Goal: Task Accomplishment & Management: Manage account settings

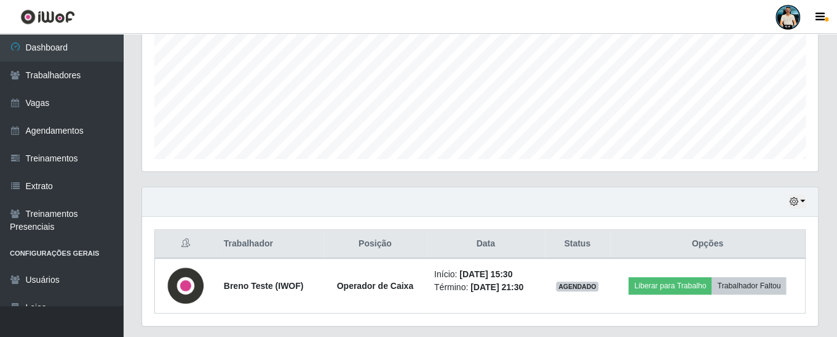
scroll to position [255, 676]
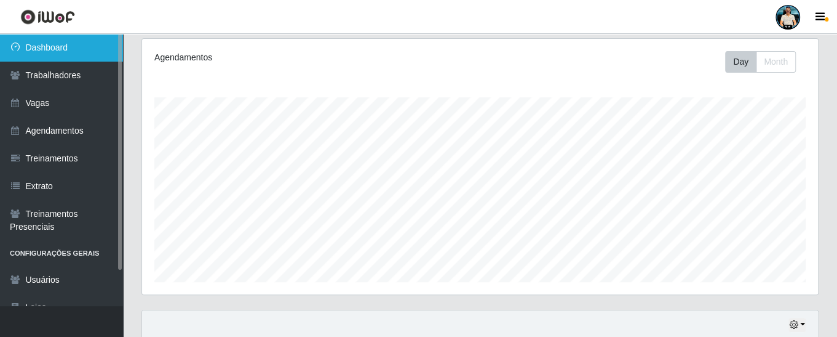
click at [70, 47] on link "Dashboard" at bounding box center [61, 48] width 123 height 28
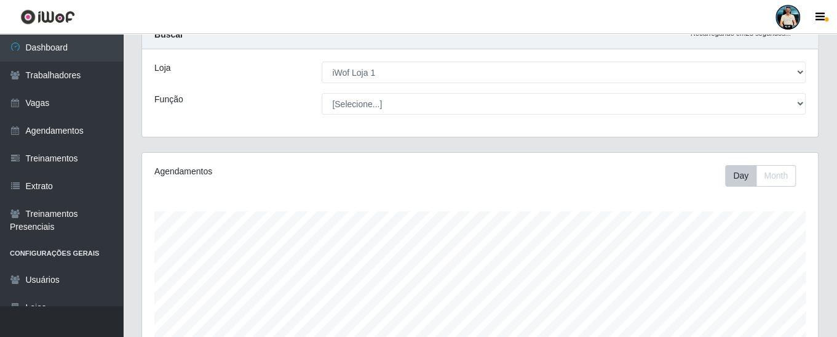
scroll to position [0, 0]
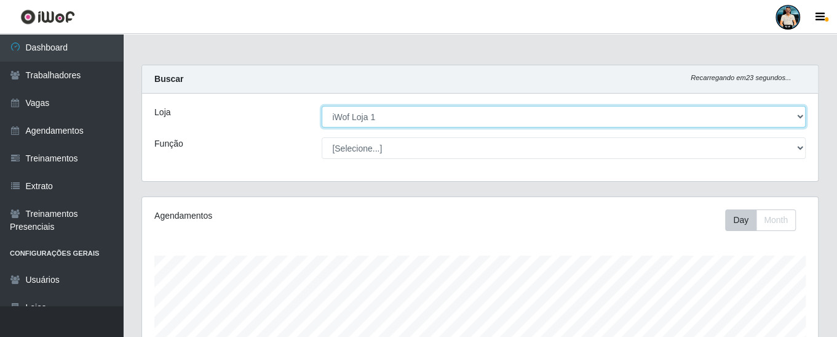
click at [388, 116] on select "[Selecione...] iWof Loja 1 iWof Loja 2 iWof Loja 3" at bounding box center [564, 117] width 484 height 22
click at [322, 106] on select "[Selecione...] iWof Loja 1 iWof Loja 2 iWof Loja 3" at bounding box center [564, 117] width 484 height 22
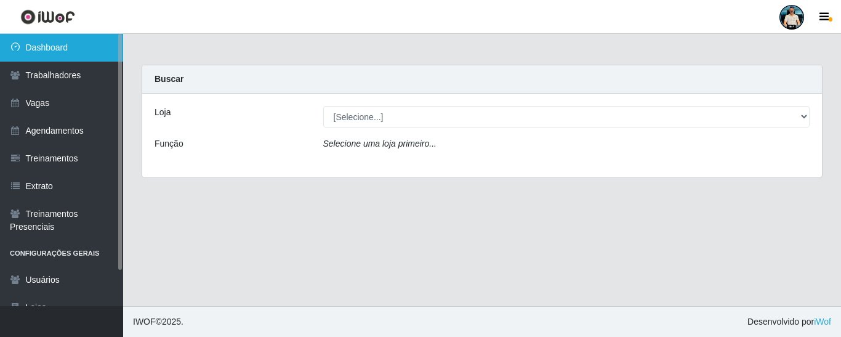
click at [73, 44] on link "Dashboard" at bounding box center [61, 48] width 123 height 28
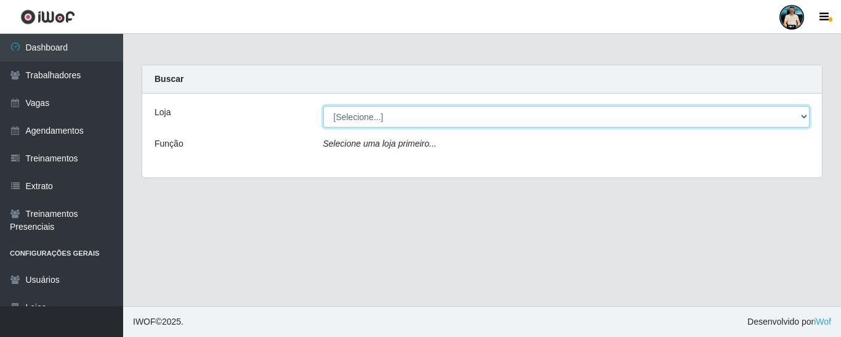
click at [402, 113] on select "[Selecione...] iWof Loja 1 iWof Loja 2 iWof Loja 3" at bounding box center [566, 117] width 487 height 22
select select "114"
click at [323, 106] on select "[Selecione...] iWof Loja 1 iWof Loja 2 iWof Loja 3" at bounding box center [566, 117] width 487 height 22
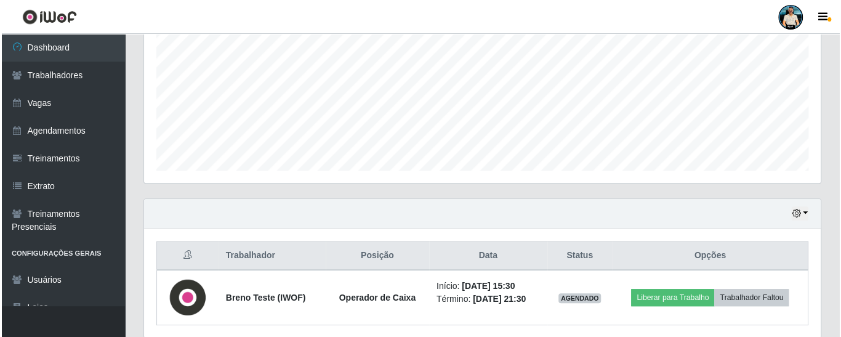
scroll to position [313, 0]
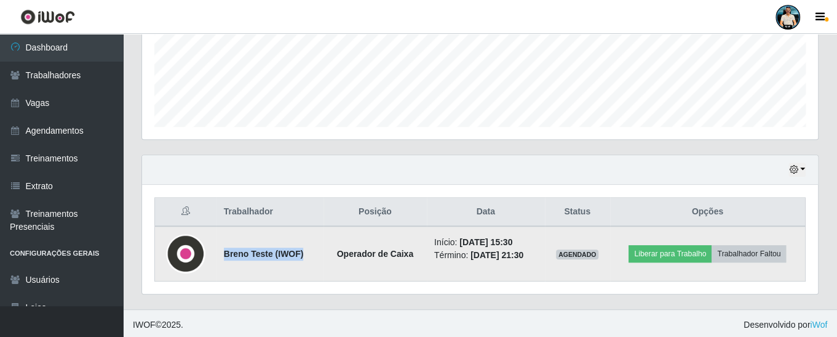
drag, startPoint x: 223, startPoint y: 247, endPoint x: 311, endPoint y: 236, distance: 88.7
click at [311, 236] on td "Breno Teste (IWOF)" at bounding box center [270, 253] width 107 height 55
click at [193, 253] on img at bounding box center [185, 253] width 39 height 39
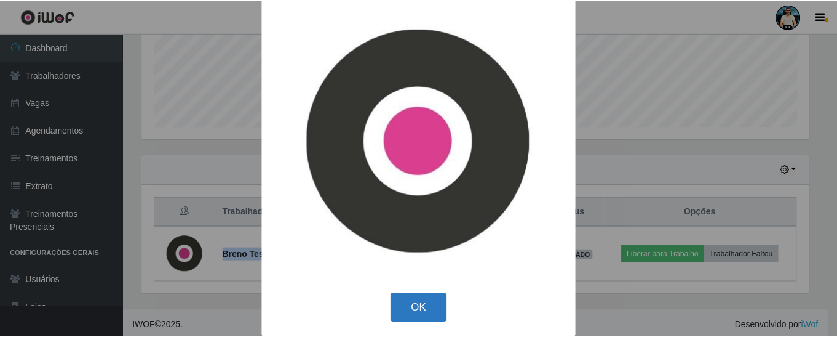
scroll to position [17, 0]
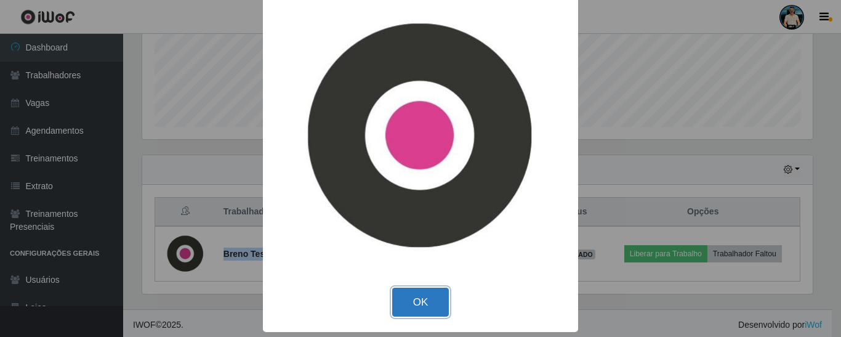
click at [414, 311] on button "OK" at bounding box center [420, 301] width 57 height 29
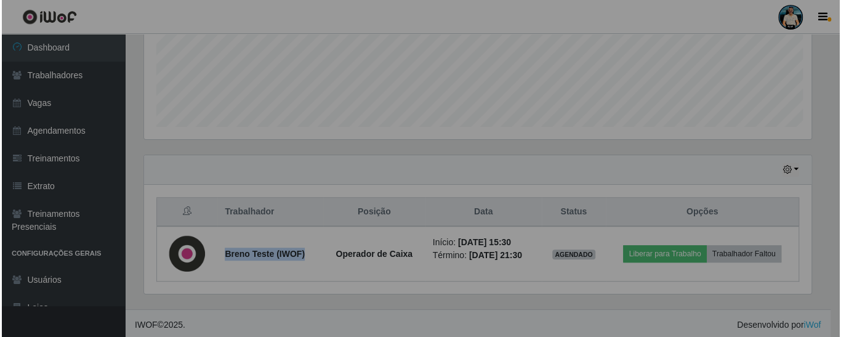
scroll to position [255, 676]
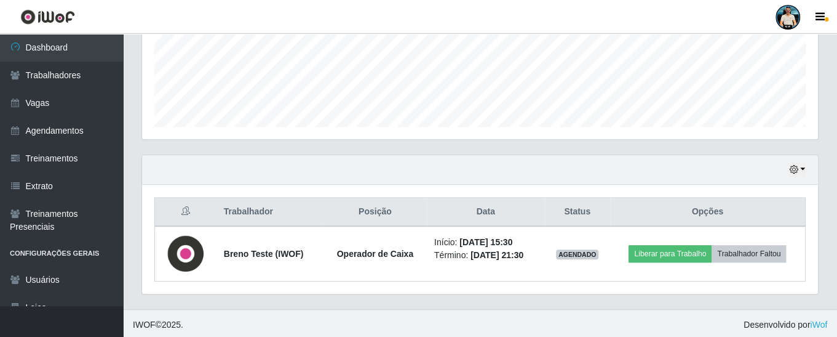
click at [361, 281] on div "Trabalhador Posição Data Status Opções Breno Teste (IWOF) Operador de Caixa Iní…" at bounding box center [480, 239] width 676 height 109
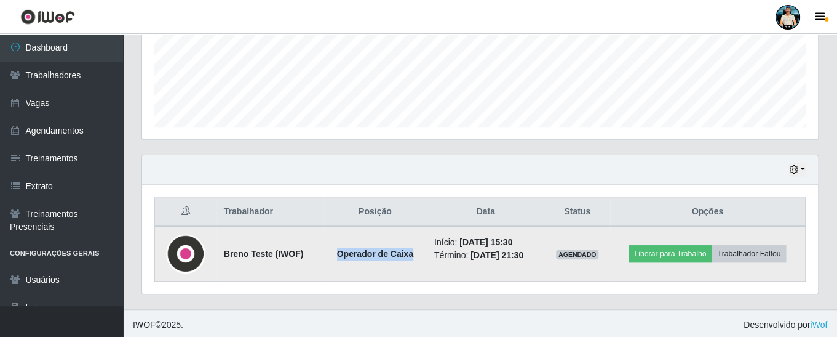
drag, startPoint x: 332, startPoint y: 253, endPoint x: 410, endPoint y: 253, distance: 78.1
click at [410, 253] on td "Operador de Caixa" at bounding box center [375, 253] width 103 height 55
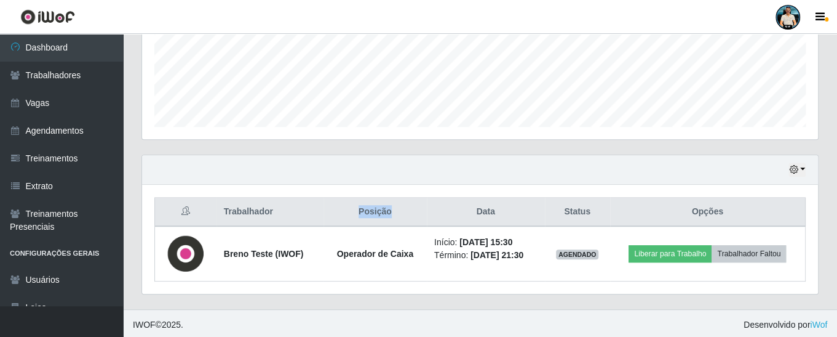
drag, startPoint x: 341, startPoint y: 210, endPoint x: 389, endPoint y: 207, distance: 48.1
click at [389, 207] on th "Posição" at bounding box center [375, 212] width 103 height 29
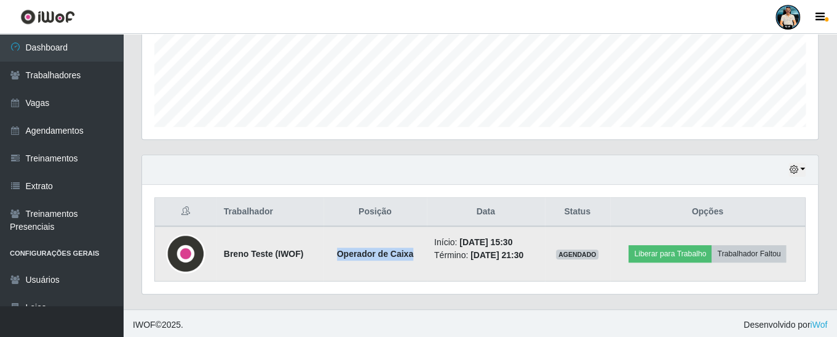
drag, startPoint x: 377, startPoint y: 242, endPoint x: 406, endPoint y: 242, distance: 28.9
click at [406, 242] on td "Operador de Caixa" at bounding box center [375, 253] width 103 height 55
drag, startPoint x: 451, startPoint y: 241, endPoint x: 494, endPoint y: 237, distance: 43.3
click at [494, 237] on time "[DATE] 15:30" at bounding box center [486, 242] width 53 height 10
drag, startPoint x: 502, startPoint y: 237, endPoint x: 531, endPoint y: 238, distance: 28.9
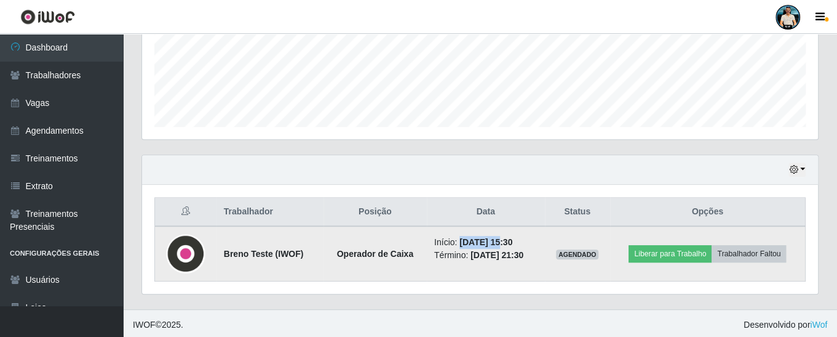
click at [531, 238] on li "Início: [DATE] 15:30" at bounding box center [485, 242] width 103 height 13
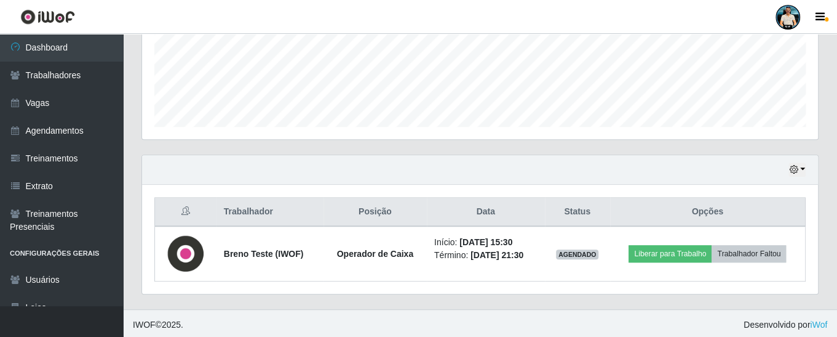
click at [509, 283] on div "Trabalhador Posição Data Status Opções Breno Teste (IWOF) Operador de Caixa Iní…" at bounding box center [480, 239] width 676 height 109
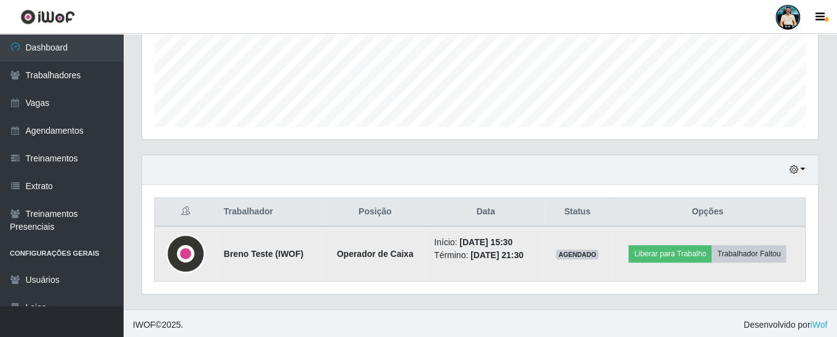
drag, startPoint x: 460, startPoint y: 252, endPoint x: 538, endPoint y: 255, distance: 78.2
click at [538, 255] on li "Término: [DATE] 21:30" at bounding box center [485, 255] width 103 height 13
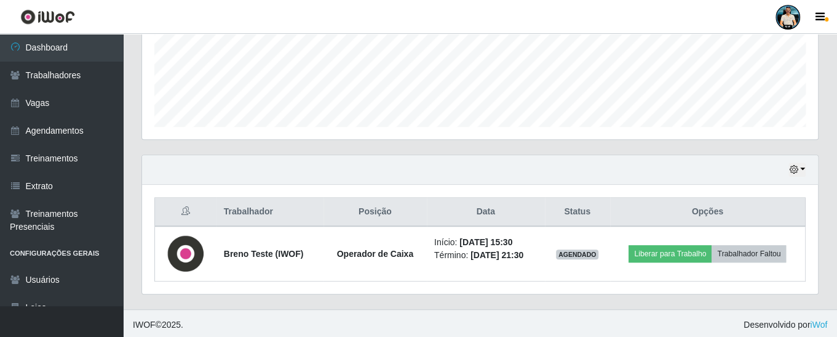
click at [540, 282] on div "Trabalhador Posição Data Status Opções Breno Teste (IWOF) Operador de Caixa Iní…" at bounding box center [480, 239] width 676 height 109
drag, startPoint x: 730, startPoint y: 199, endPoint x: 750, endPoint y: 196, distance: 20.5
click at [750, 198] on th "Opções" at bounding box center [708, 212] width 196 height 29
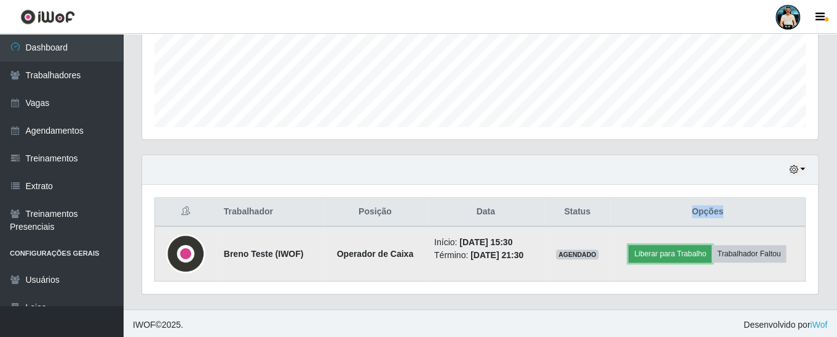
click at [659, 252] on button "Liberar para Trabalho" at bounding box center [670, 253] width 83 height 17
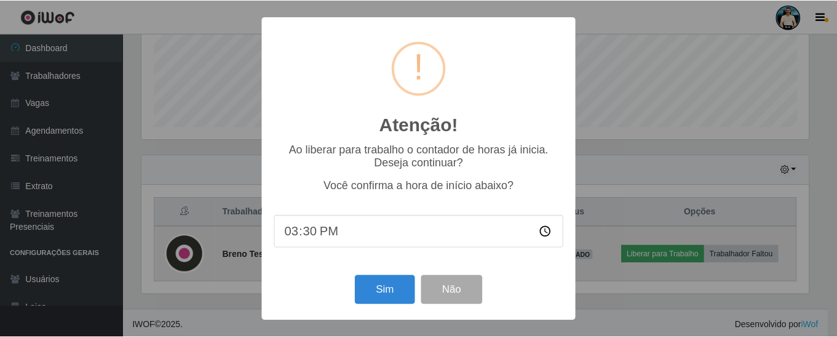
scroll to position [255, 670]
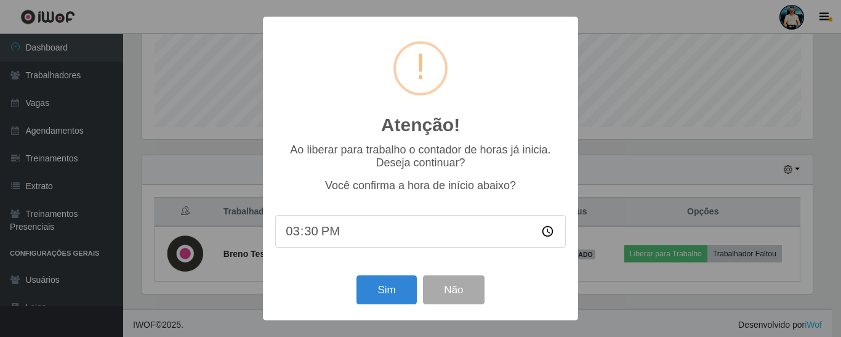
click at [295, 239] on input "15:30" at bounding box center [420, 231] width 290 height 33
click at [305, 242] on input "15:30" at bounding box center [420, 231] width 290 height 33
click at [308, 239] on input "15:30" at bounding box center [420, 231] width 290 height 33
click at [623, 268] on div "Atenção! × Ao liberar para trabalho o contador de horas já inicia. Deseja conti…" at bounding box center [420, 168] width 841 height 337
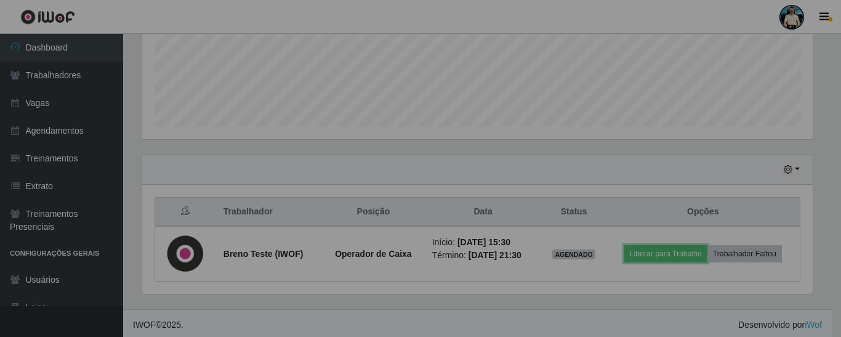
scroll to position [255, 676]
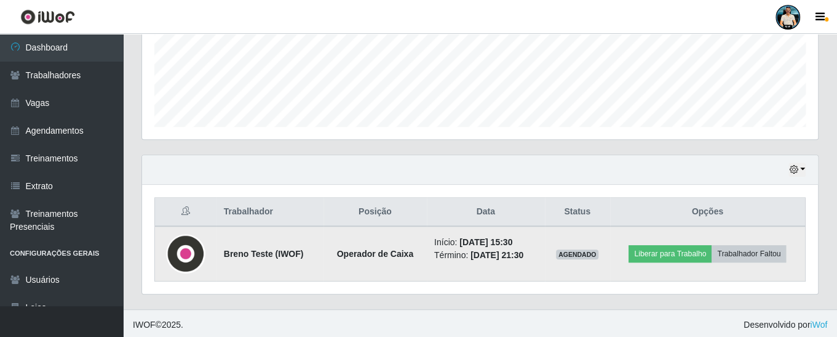
drag, startPoint x: 503, startPoint y: 238, endPoint x: 529, endPoint y: 234, distance: 26.1
click at [529, 236] on li "Início: [DATE] 15:30" at bounding box center [485, 242] width 103 height 13
click at [559, 229] on td "AGENDADO" at bounding box center [577, 253] width 65 height 55
drag, startPoint x: 535, startPoint y: 235, endPoint x: 506, endPoint y: 223, distance: 31.2
click at [506, 226] on td "Início: [DATE] 15:30 Término: [DATE] 21:30" at bounding box center [486, 253] width 118 height 55
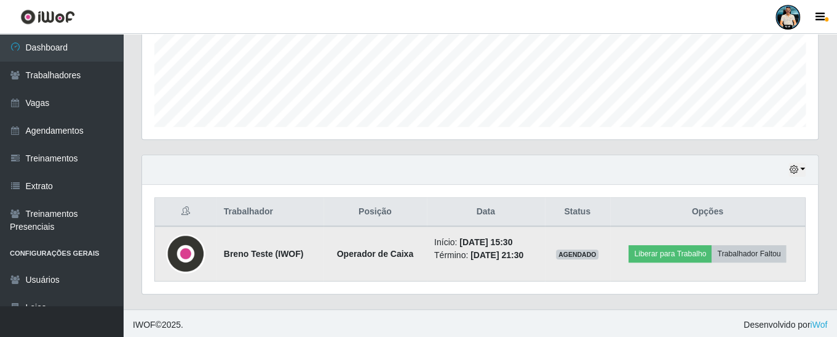
click at [528, 241] on li "Início: [DATE] 15:30" at bounding box center [485, 242] width 103 height 13
click at [513, 237] on time "[DATE] 15:30" at bounding box center [486, 242] width 53 height 10
drag, startPoint x: 527, startPoint y: 239, endPoint x: 609, endPoint y: 252, distance: 82.8
click at [504, 238] on li "Início: [DATE] 15:30" at bounding box center [485, 242] width 103 height 13
click at [644, 252] on button "Liberar para Trabalho" at bounding box center [670, 253] width 83 height 17
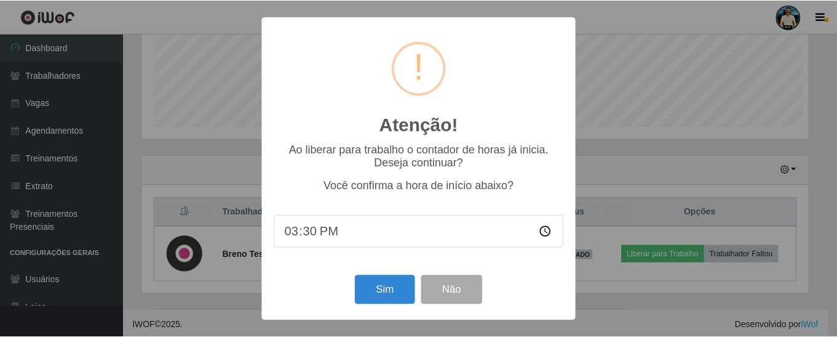
scroll to position [255, 670]
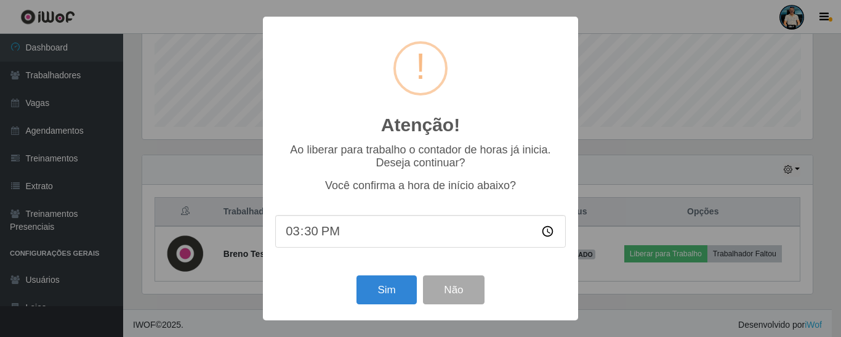
click at [301, 240] on input "15:30" at bounding box center [420, 231] width 290 height 33
click at [312, 242] on input "15:30" at bounding box center [420, 231] width 290 height 33
click at [549, 235] on input "15:55" at bounding box center [420, 231] width 290 height 33
click at [313, 233] on input "15:55" at bounding box center [420, 231] width 290 height 33
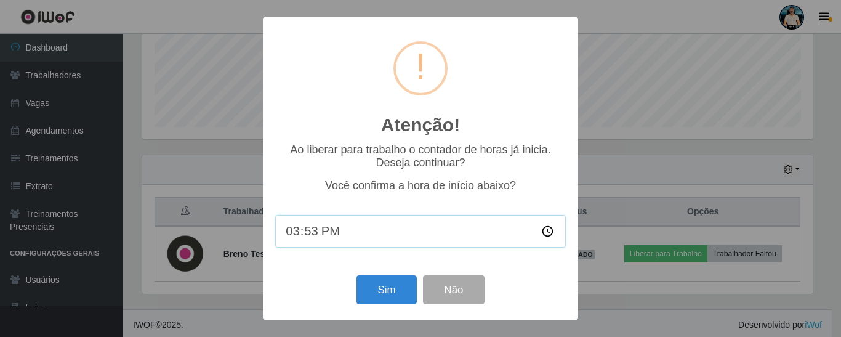
type input "15:30"
click at [338, 273] on div "Atenção! × Ao liberar para trabalho o contador de horas já inicia. Deseja conti…" at bounding box center [420, 168] width 315 height 303
click at [440, 302] on button "Não" at bounding box center [453, 289] width 61 height 29
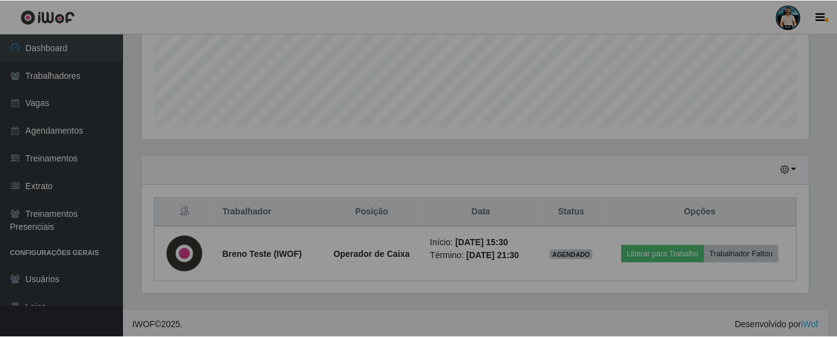
scroll to position [255, 676]
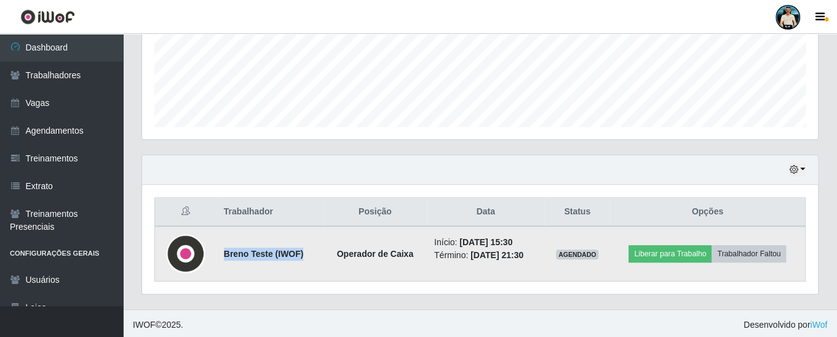
drag, startPoint x: 228, startPoint y: 250, endPoint x: 312, endPoint y: 241, distance: 84.8
click at [312, 241] on td "Breno Teste (IWOF)" at bounding box center [270, 253] width 107 height 55
drag, startPoint x: 503, startPoint y: 241, endPoint x: 536, endPoint y: 238, distance: 32.8
click at [535, 232] on td "Início: [DATE] 15:30 Término: [DATE] 21:30" at bounding box center [486, 253] width 118 height 55
click at [661, 250] on button "Liberar para Trabalho" at bounding box center [670, 253] width 83 height 17
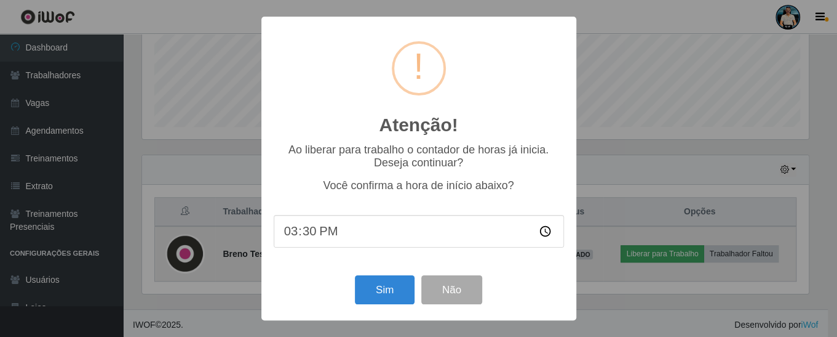
scroll to position [255, 670]
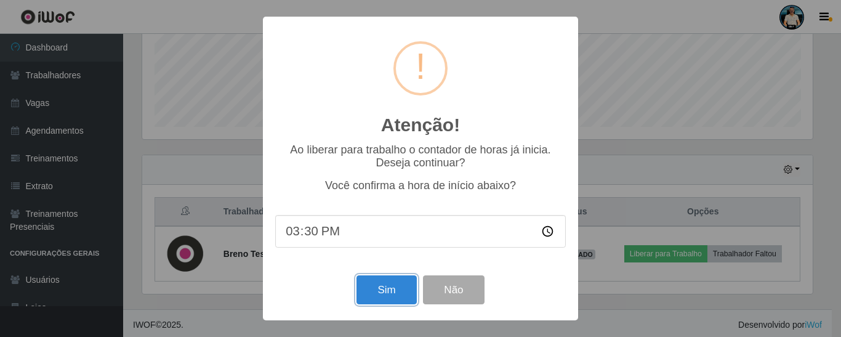
drag, startPoint x: 389, startPoint y: 289, endPoint x: 389, endPoint y: 278, distance: 11.1
click at [388, 289] on button "Sim" at bounding box center [386, 289] width 60 height 29
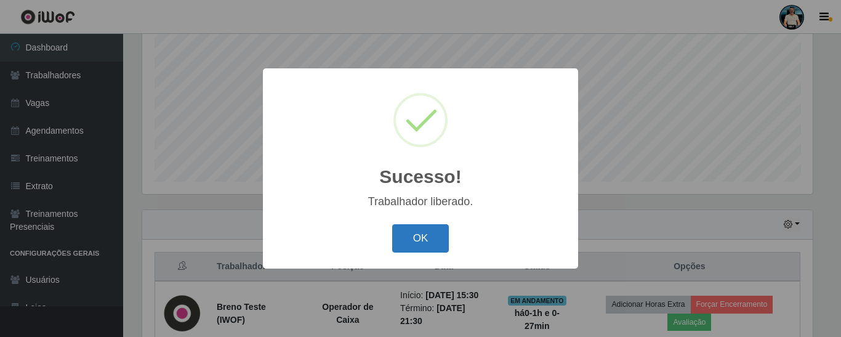
click at [414, 241] on button "OK" at bounding box center [420, 238] width 57 height 29
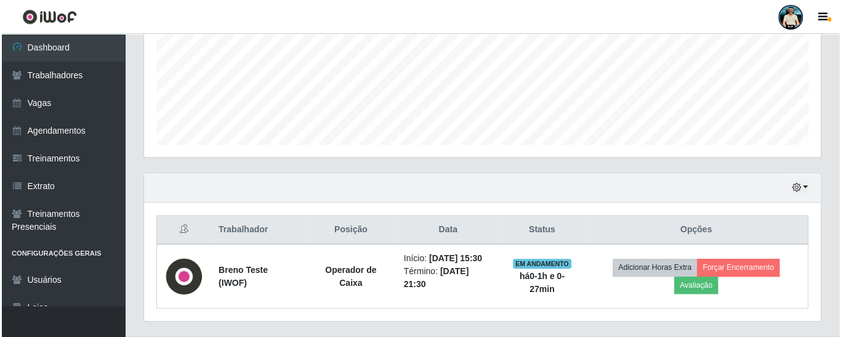
scroll to position [322, 0]
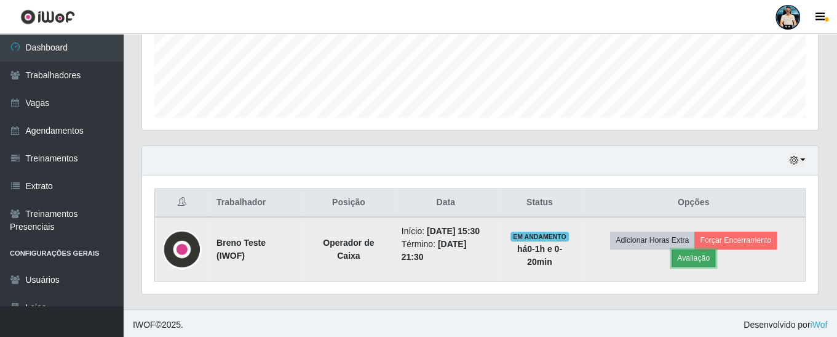
click at [697, 262] on button "Avaliação" at bounding box center [694, 257] width 44 height 17
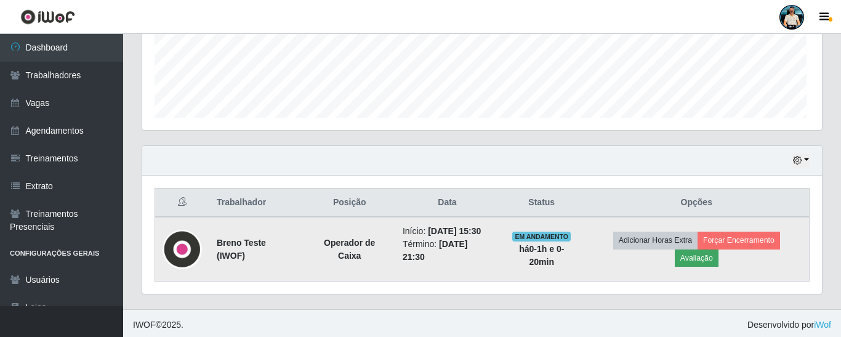
scroll to position [255, 670]
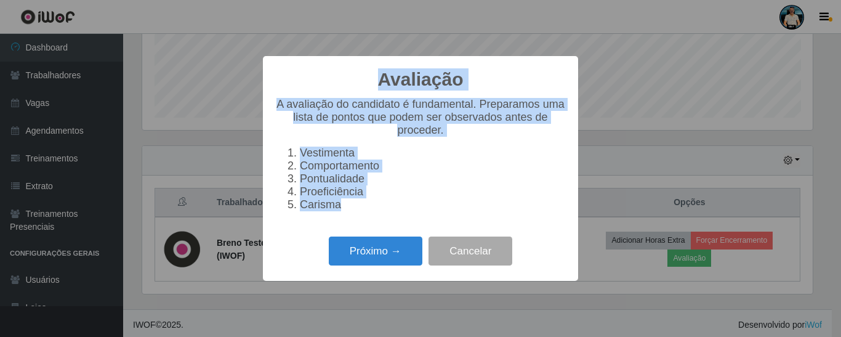
drag, startPoint x: 387, startPoint y: 79, endPoint x: 431, endPoint y: 219, distance: 146.5
click at [431, 219] on div "Avaliação × A avaliação do candidato é fundamental. Preparamos uma lista de pon…" at bounding box center [420, 168] width 315 height 225
click at [357, 221] on div "A avaliação do candidato é fundamental. Preparamos uma lista de pontos que pode…" at bounding box center [420, 159] width 290 height 123
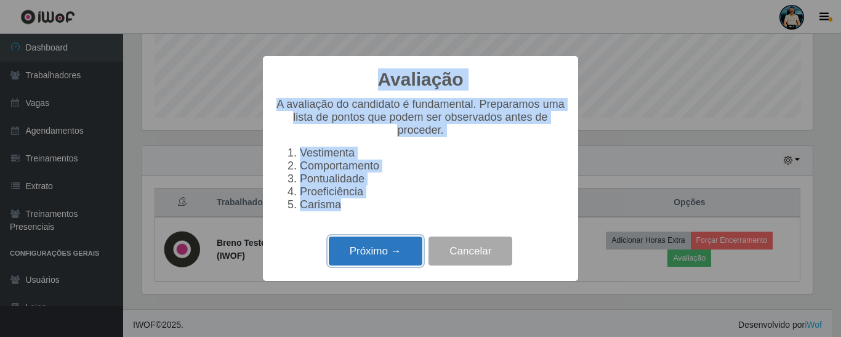
click at [350, 258] on button "Próximo →" at bounding box center [376, 250] width 94 height 29
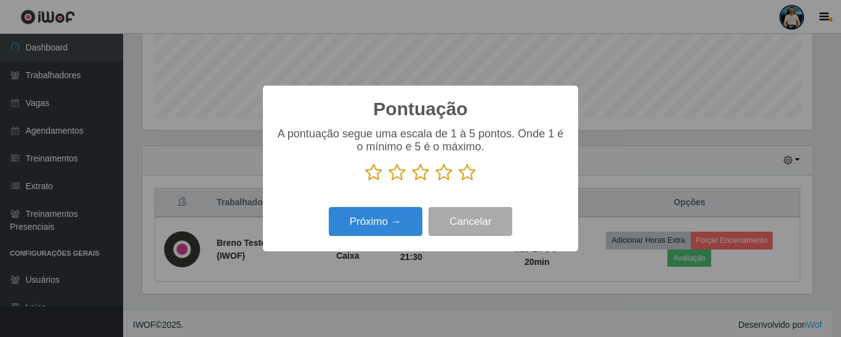
click at [372, 171] on icon at bounding box center [373, 172] width 17 height 18
click at [365, 182] on input "radio" at bounding box center [365, 182] width 0 height 0
click at [461, 177] on icon at bounding box center [466, 172] width 17 height 18
click at [458, 182] on input "radio" at bounding box center [458, 182] width 0 height 0
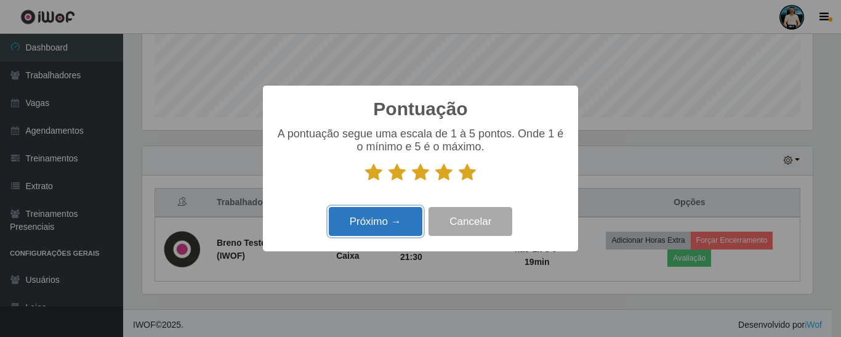
click at [380, 224] on button "Próximo →" at bounding box center [376, 221] width 94 height 29
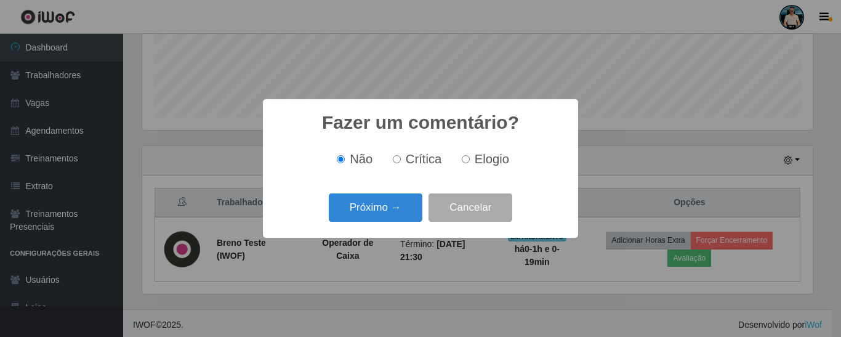
click at [415, 163] on span "Crítica" at bounding box center [423, 159] width 36 height 14
click at [401, 163] on input "Crítica" at bounding box center [397, 159] width 8 height 8
radio input "true"
click at [481, 163] on span "Elogio" at bounding box center [491, 159] width 34 height 14
click at [469, 163] on input "Elogio" at bounding box center [465, 159] width 8 height 8
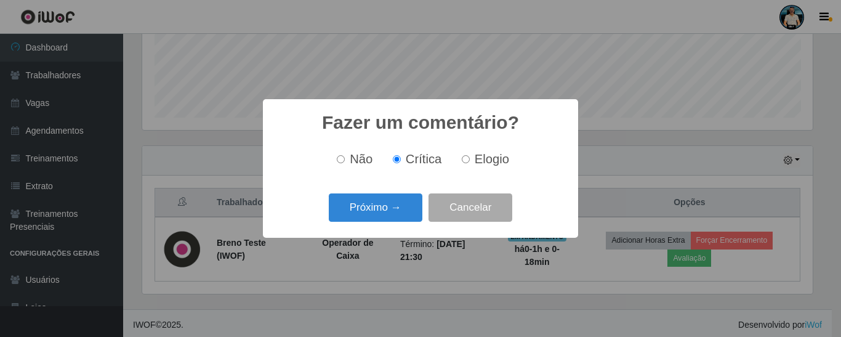
radio input "true"
click at [392, 204] on button "Próximo →" at bounding box center [376, 207] width 94 height 29
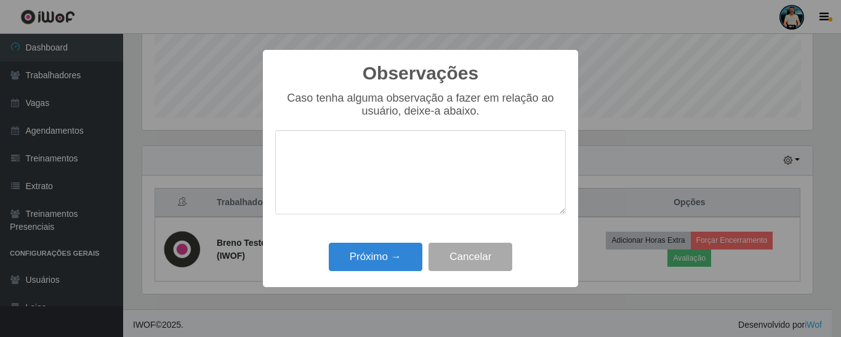
click at [369, 177] on textarea at bounding box center [420, 172] width 290 height 84
type textarea "Proativo e organizado."
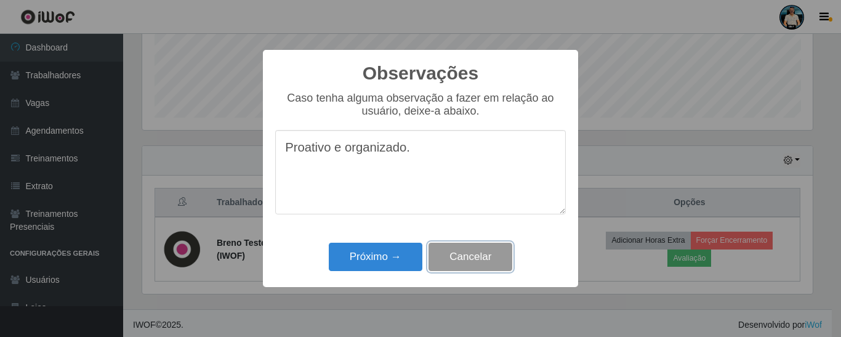
click at [461, 255] on button "Cancelar" at bounding box center [470, 256] width 84 height 29
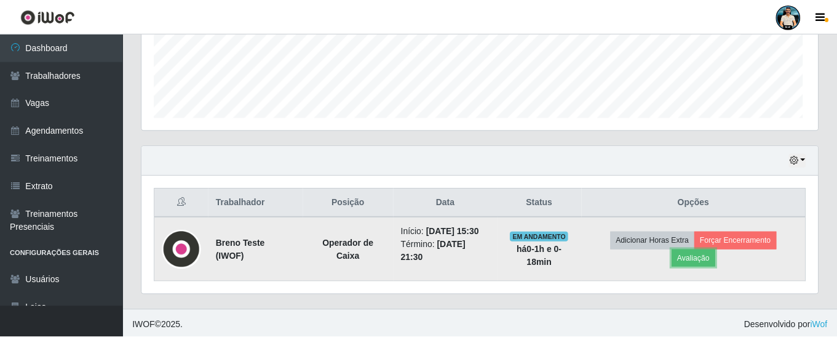
scroll to position [255, 676]
click at [704, 258] on button "Avaliação" at bounding box center [694, 257] width 44 height 17
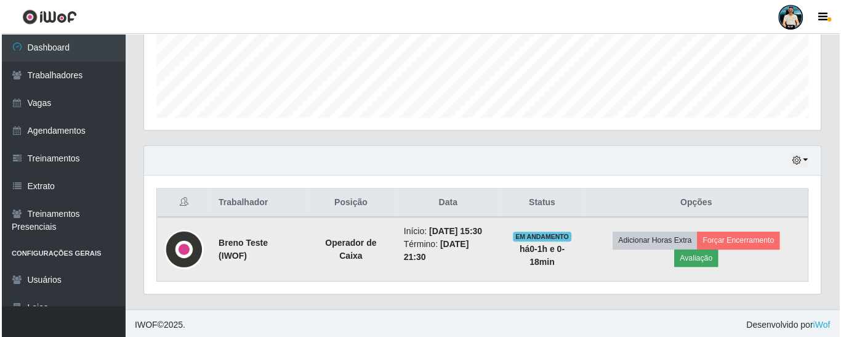
scroll to position [255, 670]
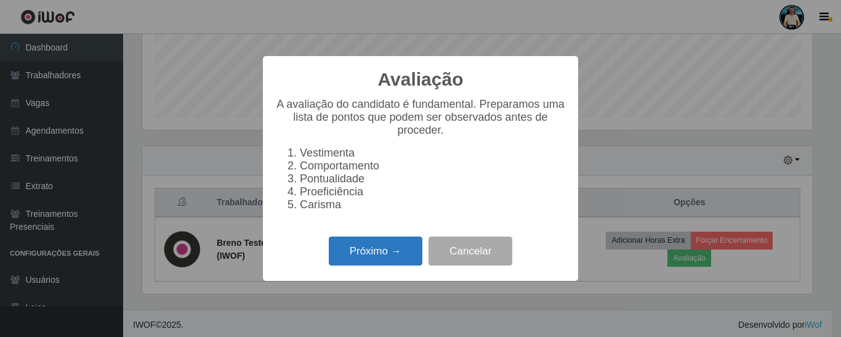
click at [396, 249] on button "Próximo →" at bounding box center [376, 250] width 94 height 29
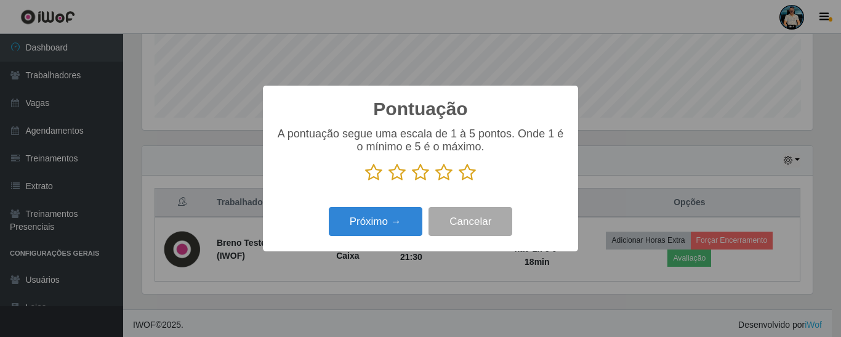
scroll to position [615049, 614634]
click at [419, 175] on icon at bounding box center [420, 172] width 17 height 18
click at [412, 182] on input "radio" at bounding box center [412, 182] width 0 height 0
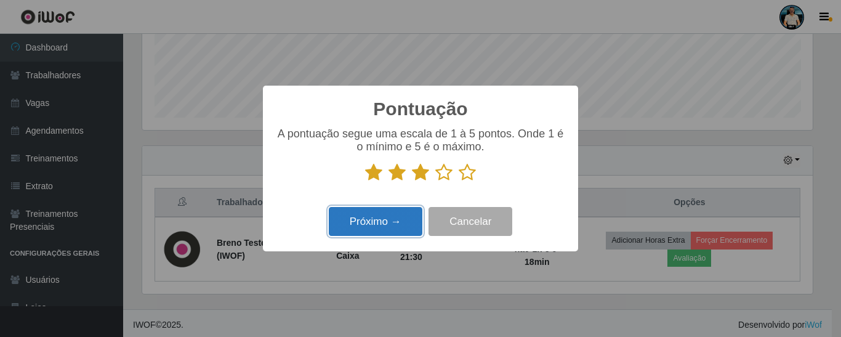
click at [397, 228] on button "Próximo →" at bounding box center [376, 221] width 94 height 29
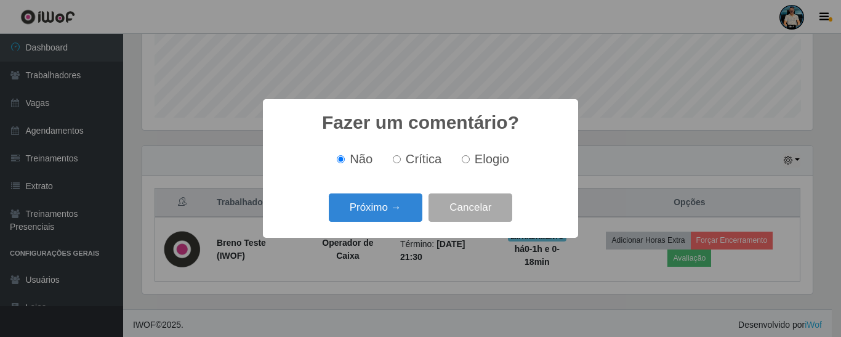
click at [424, 162] on span "Crítica" at bounding box center [423, 159] width 36 height 14
click at [401, 162] on input "Crítica" at bounding box center [397, 159] width 8 height 8
radio input "true"
click at [391, 207] on button "Próximo →" at bounding box center [376, 207] width 94 height 29
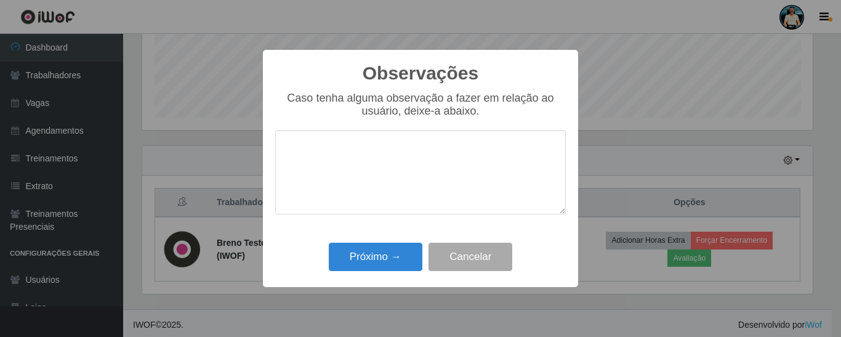
click at [364, 145] on textarea at bounding box center [420, 172] width 290 height 84
type textarea "F"
click at [453, 260] on button "Cancelar" at bounding box center [470, 256] width 84 height 29
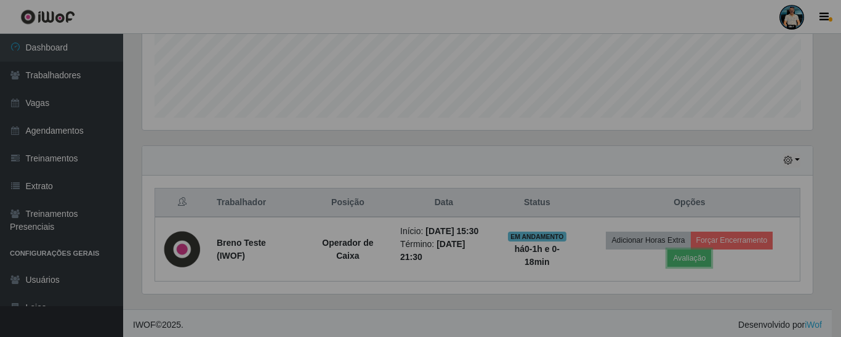
scroll to position [255, 676]
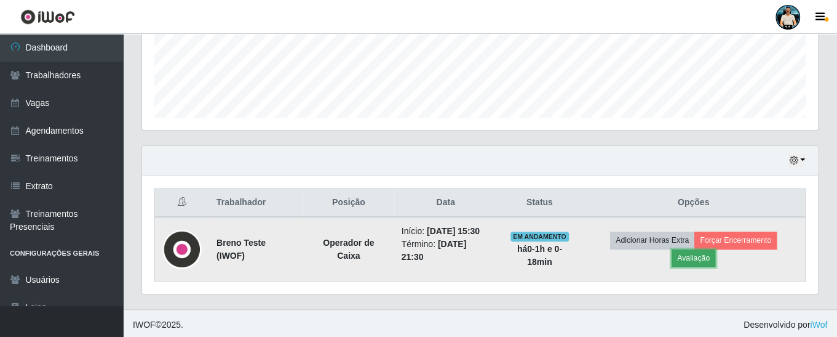
click at [692, 260] on button "Avaliação" at bounding box center [694, 257] width 44 height 17
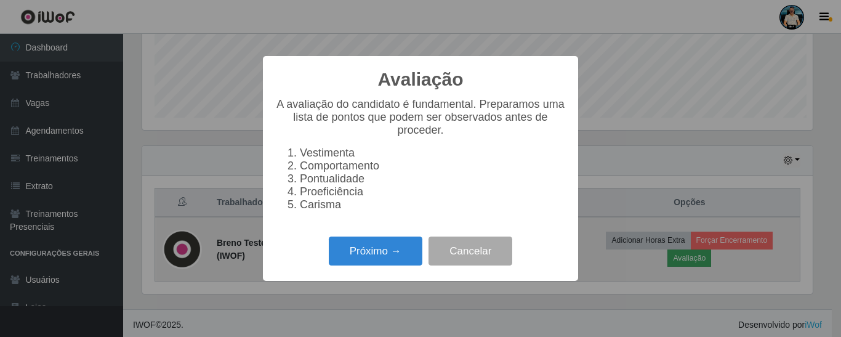
scroll to position [255, 670]
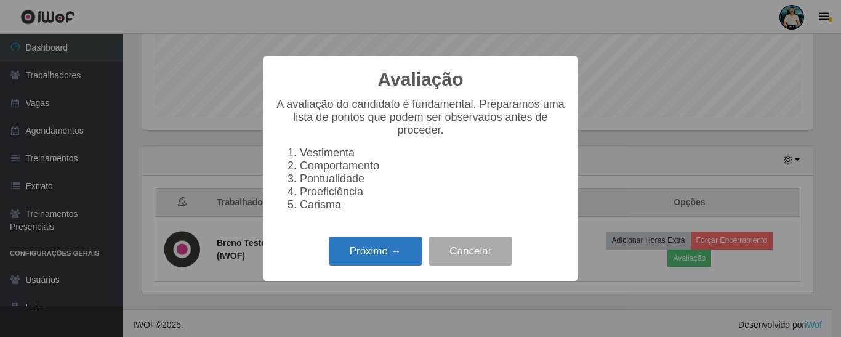
click at [378, 257] on button "Próximo →" at bounding box center [376, 250] width 94 height 29
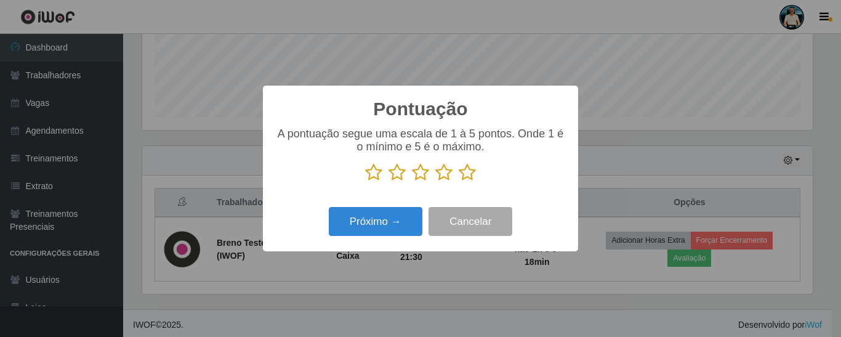
click at [462, 177] on icon at bounding box center [466, 172] width 17 height 18
click at [458, 182] on input "radio" at bounding box center [458, 182] width 0 height 0
click at [437, 174] on icon at bounding box center [443, 172] width 17 height 18
click at [435, 182] on input "radio" at bounding box center [435, 182] width 0 height 0
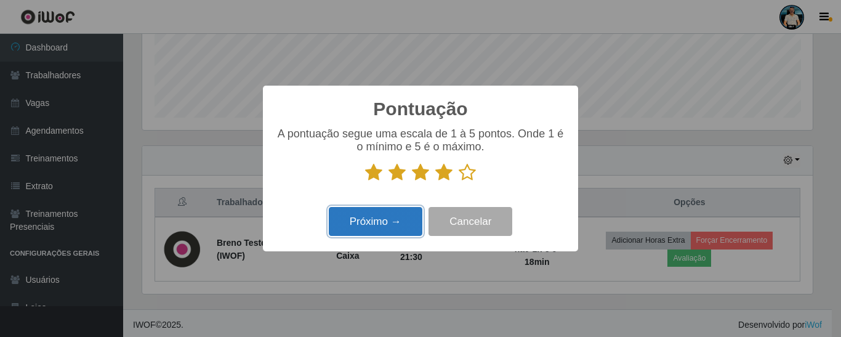
click at [395, 222] on button "Próximo →" at bounding box center [376, 221] width 94 height 29
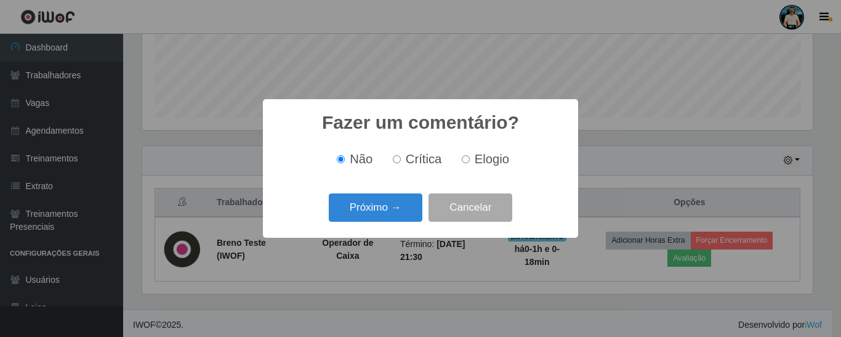
click at [428, 159] on span "Crítica" at bounding box center [423, 159] width 36 height 14
click at [401, 159] on input "Crítica" at bounding box center [397, 159] width 8 height 8
radio input "true"
click at [402, 205] on button "Próximo →" at bounding box center [376, 207] width 94 height 29
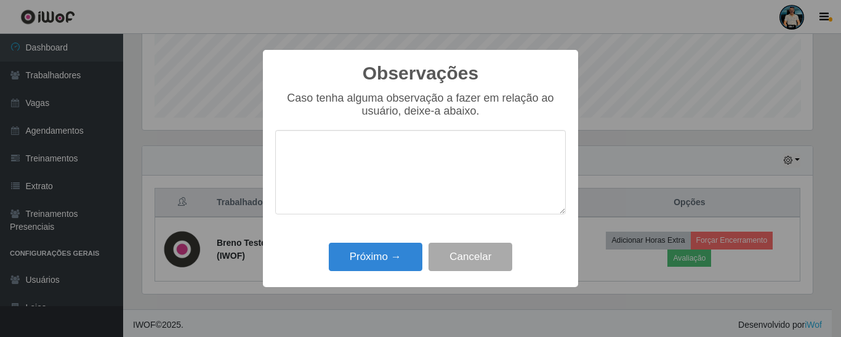
click at [412, 176] on textarea at bounding box center [420, 172] width 290 height 84
type textarea "o"
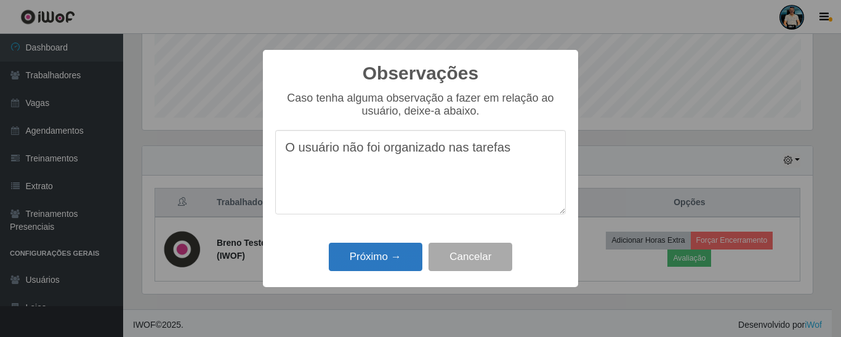
type textarea "O usuário não foi organizado nas tarefas"
click at [390, 254] on button "Próximo →" at bounding box center [376, 256] width 94 height 29
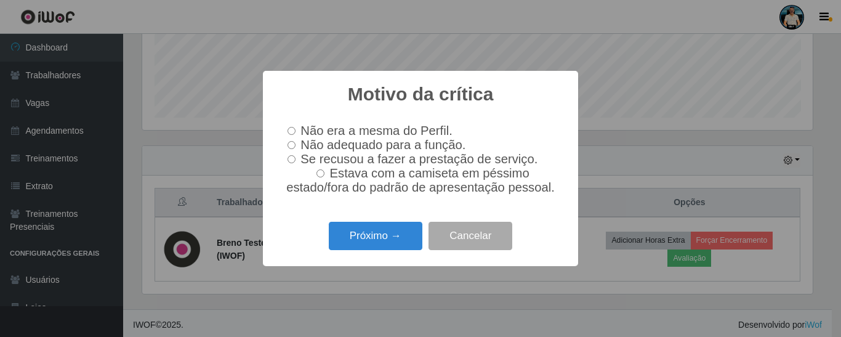
click at [308, 141] on span "Não adequado para a função." at bounding box center [382, 145] width 165 height 14
click at [295, 141] on input "Não adequado para a função." at bounding box center [291, 145] width 8 height 8
radio input "true"
click at [388, 225] on div "Próximo → Cancelar" at bounding box center [420, 235] width 290 height 35
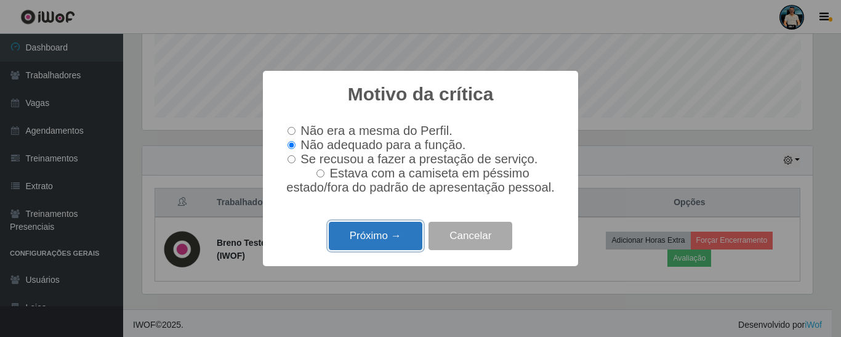
click at [386, 236] on button "Próximo →" at bounding box center [376, 236] width 94 height 29
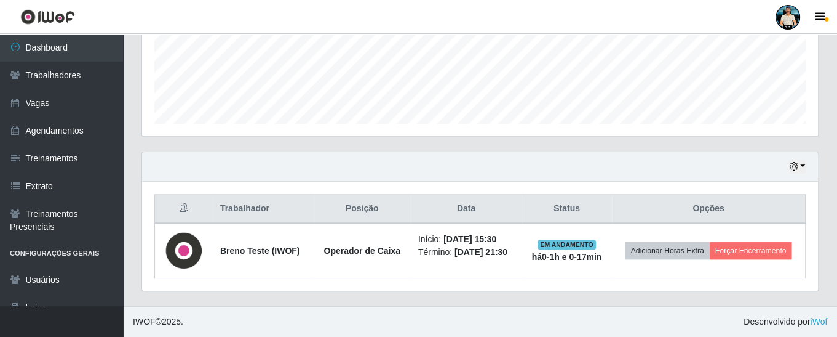
scroll to position [313, 0]
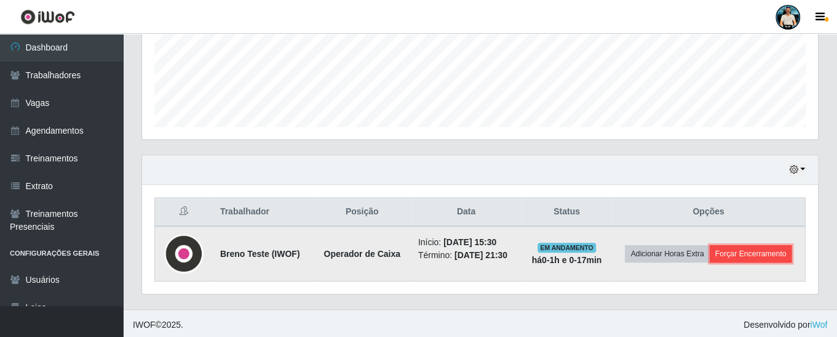
click at [770, 255] on button "Forçar Encerramento" at bounding box center [751, 253] width 82 height 17
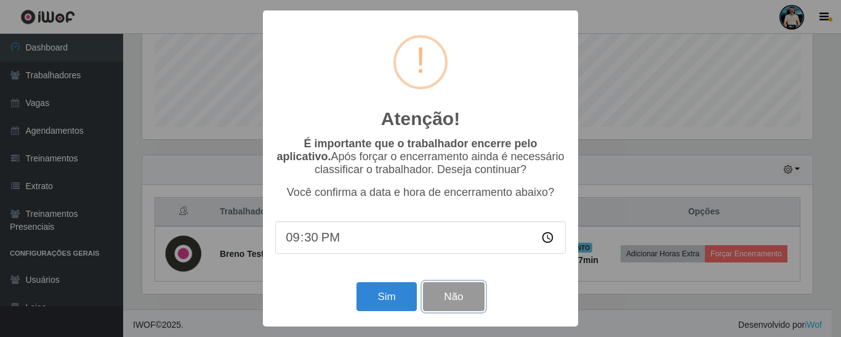
click at [439, 299] on button "Não" at bounding box center [453, 296] width 61 height 29
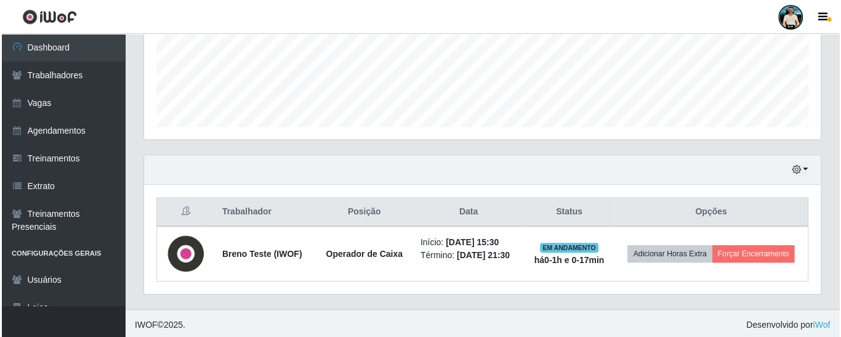
scroll to position [255, 676]
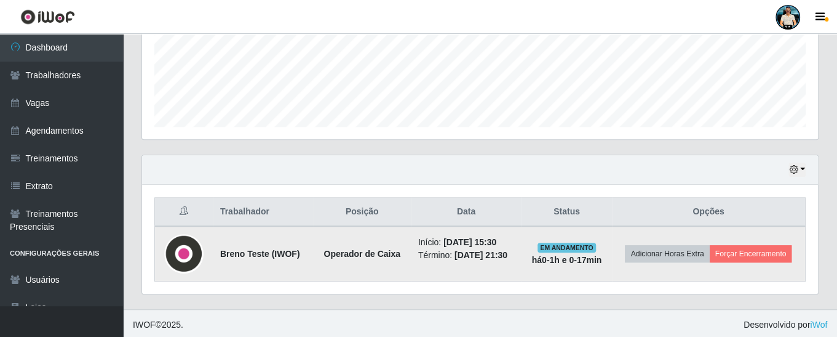
drag, startPoint x: 484, startPoint y: 238, endPoint x: 513, endPoint y: 233, distance: 29.3
click at [513, 236] on li "Início: [DATE] 15:30" at bounding box center [466, 242] width 96 height 13
click at [738, 246] on button "Forçar Encerramento" at bounding box center [751, 253] width 82 height 17
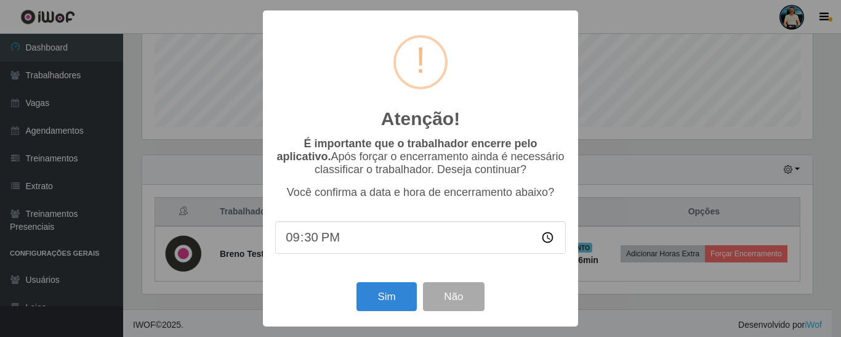
click at [630, 278] on div "Atenção! × É importante que o trabalhador encerre pelo aplicativo. Após forçar …" at bounding box center [420, 168] width 841 height 337
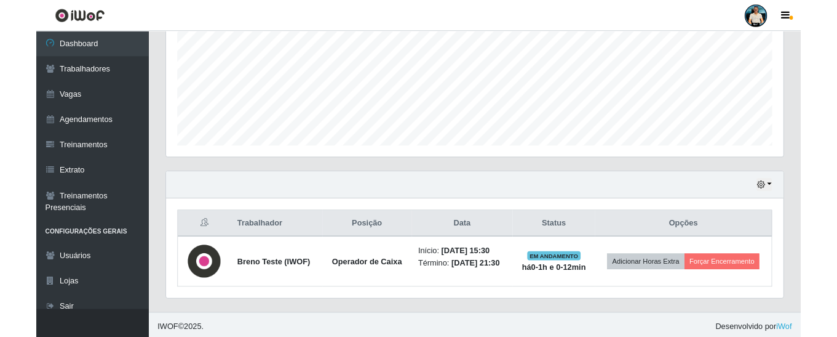
scroll to position [255, 676]
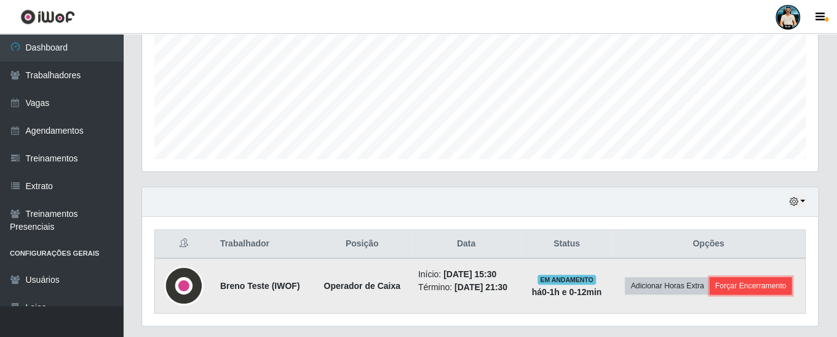
click at [781, 278] on button "Forçar Encerramento" at bounding box center [751, 285] width 82 height 17
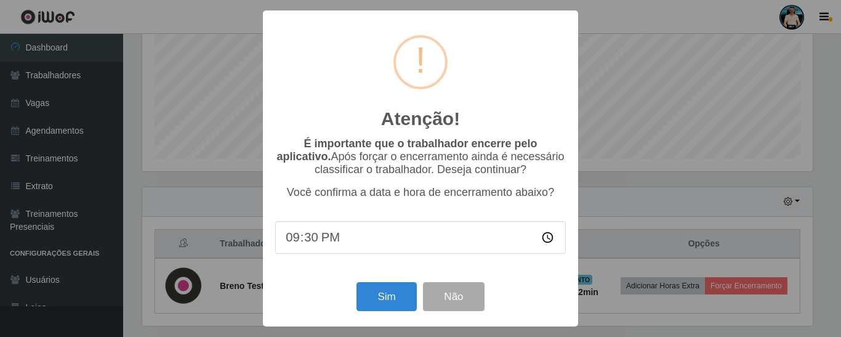
click at [327, 247] on input "21:30" at bounding box center [420, 237] width 290 height 33
click at [313, 244] on input "21:30" at bounding box center [420, 237] width 290 height 33
click at [295, 247] on input "21:30" at bounding box center [420, 237] width 290 height 33
type input "17:30"
click at [342, 262] on div "É importante que o trabalhador encerre pelo aplicativo. Após forçar o encerrame…" at bounding box center [420, 201] width 290 height 129
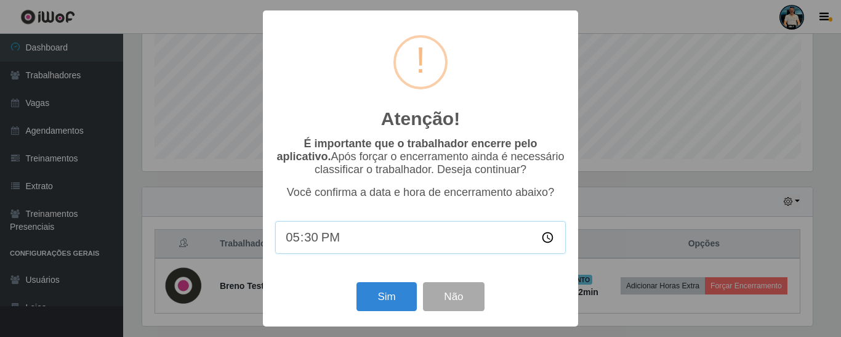
drag, startPoint x: 335, startPoint y: 239, endPoint x: 315, endPoint y: 243, distance: 20.0
click at [284, 238] on input "17:30" at bounding box center [420, 237] width 290 height 33
click at [314, 244] on input "17:30" at bounding box center [420, 237] width 290 height 33
click at [312, 263] on div "É importante que o trabalhador encerre pelo aplicativo. Após forçar o encerrame…" at bounding box center [420, 201] width 290 height 129
click at [593, 266] on div "Atenção! × É importante que o trabalhador encerre pelo aplicativo. Após forçar …" at bounding box center [420, 168] width 841 height 337
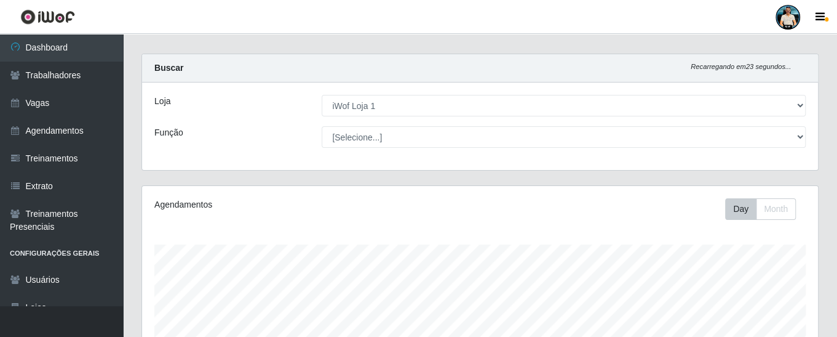
scroll to position [0, 0]
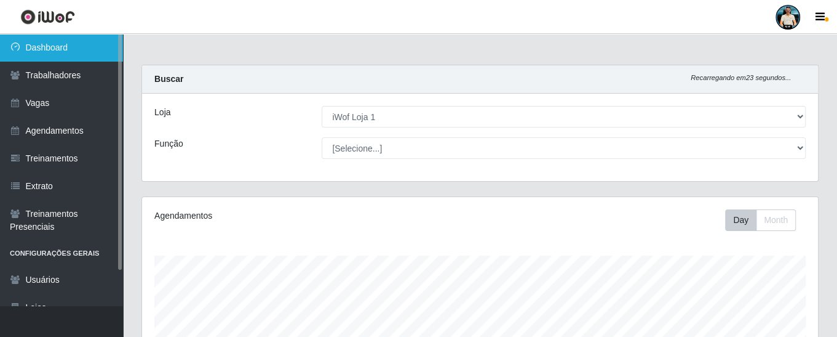
click at [96, 51] on link "Dashboard" at bounding box center [61, 48] width 123 height 28
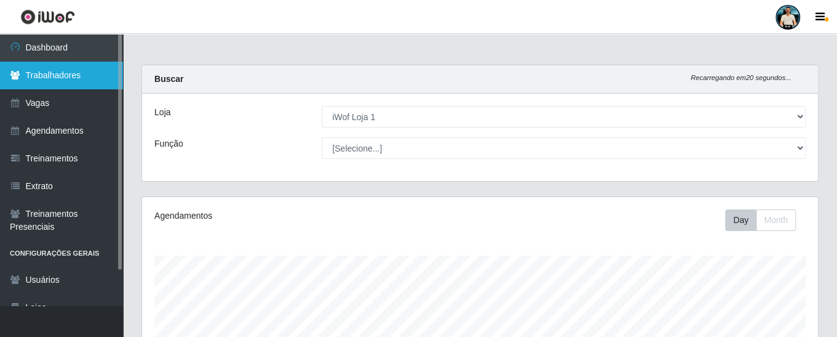
click at [105, 81] on link "Trabalhadores" at bounding box center [61, 76] width 123 height 28
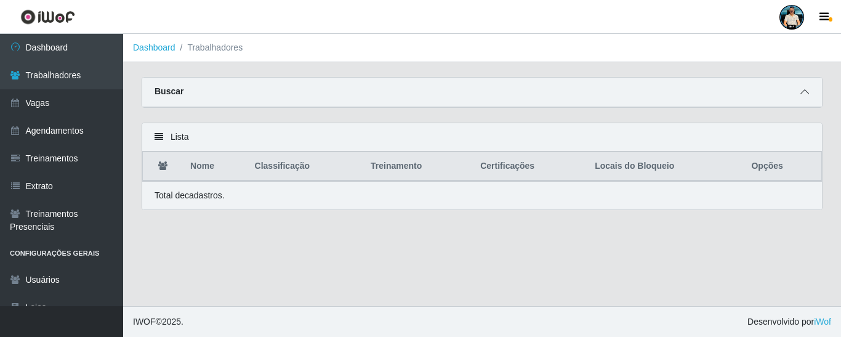
click at [804, 94] on icon at bounding box center [804, 91] width 9 height 9
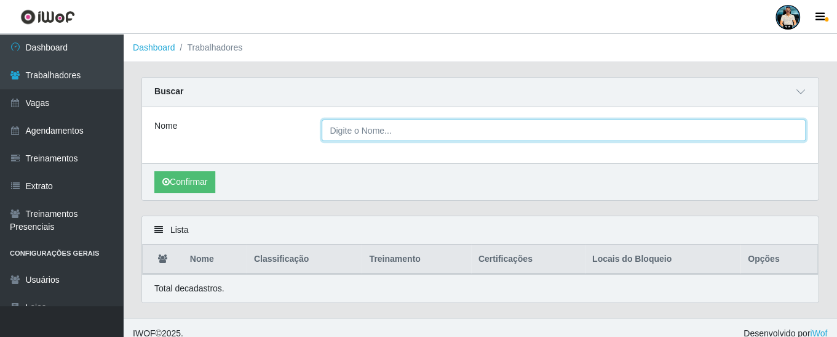
click at [578, 129] on input "Nome" at bounding box center [564, 130] width 484 height 22
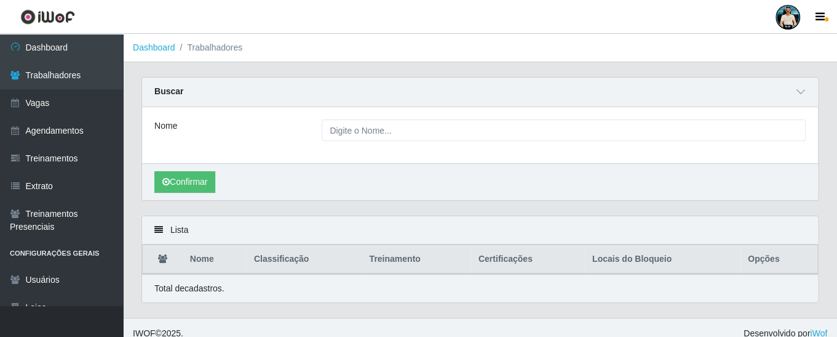
drag, startPoint x: 644, startPoint y: 269, endPoint x: 637, endPoint y: 266, distance: 6.6
click at [642, 268] on th "Locais do Bloqueio" at bounding box center [663, 259] width 156 height 29
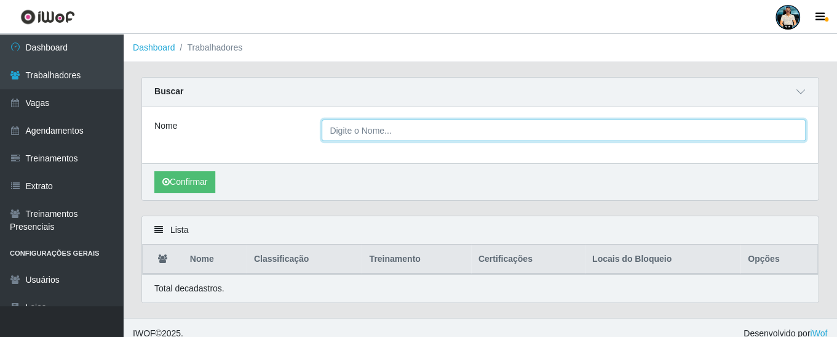
click at [442, 131] on input "Nome" at bounding box center [564, 130] width 484 height 22
type input "breno"
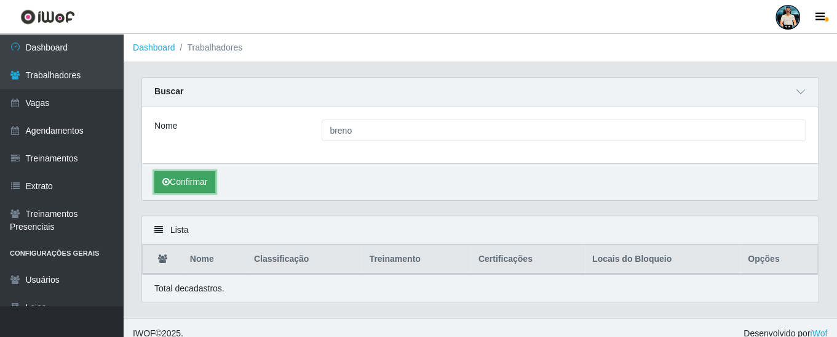
click at [198, 189] on button "Confirmar" at bounding box center [184, 182] width 61 height 22
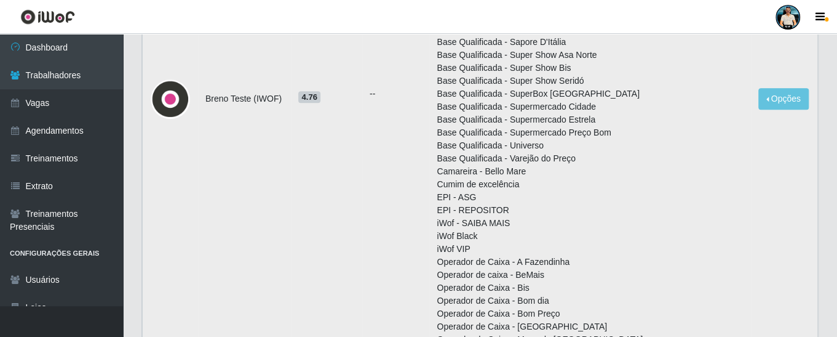
scroll to position [615, 0]
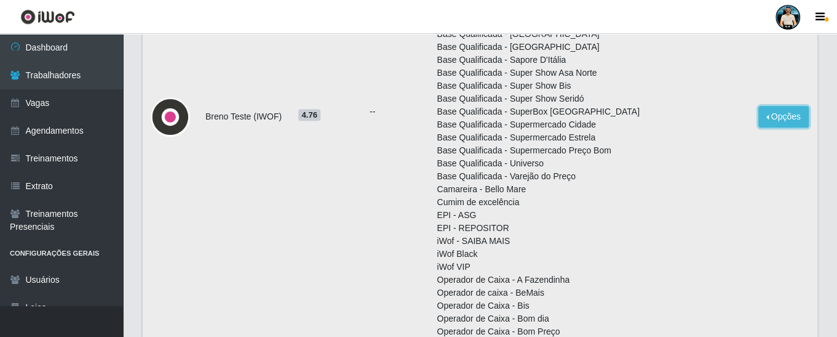
click at [781, 118] on button "Opções" at bounding box center [784, 117] width 50 height 22
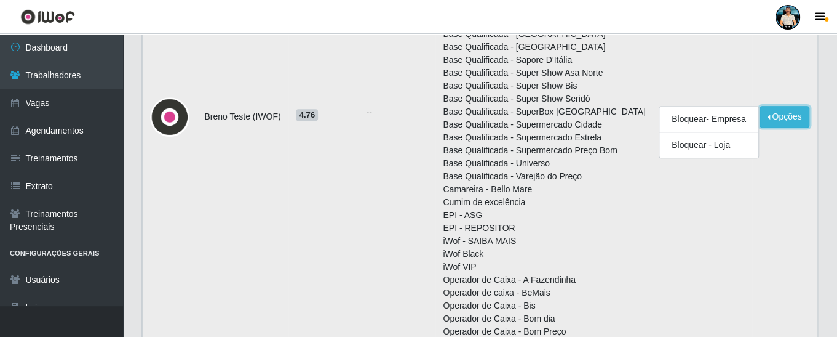
click at [768, 122] on button "Opções" at bounding box center [785, 117] width 50 height 22
click at [790, 113] on button "Opções" at bounding box center [785, 117] width 50 height 22
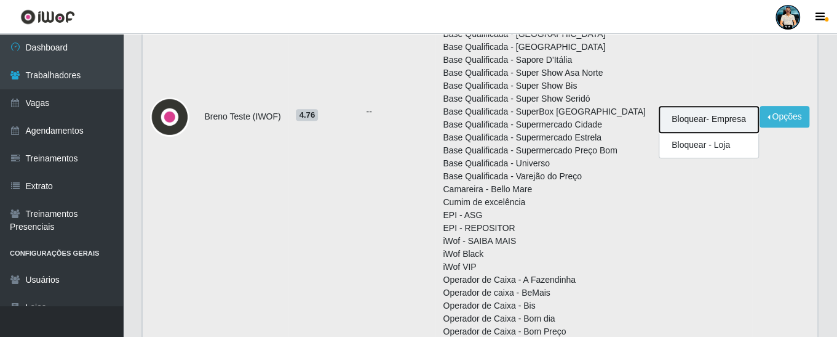
click at [724, 119] on button "Bloquear - Empresa" at bounding box center [709, 119] width 99 height 26
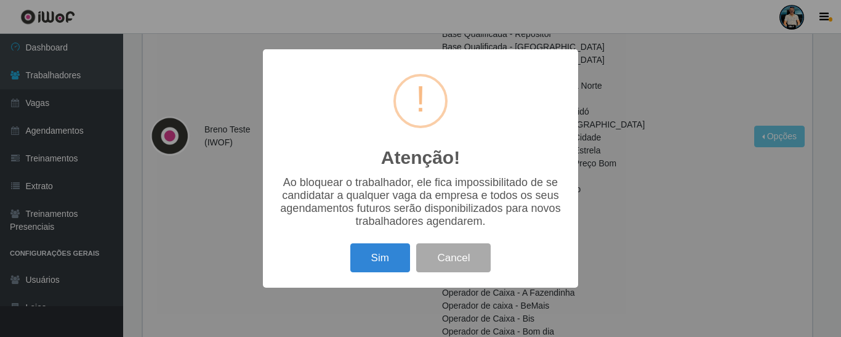
click at [620, 217] on div "Atenção! × Ao bloquear o trabalhador, ele fica impossibilitado de se candidatar…" at bounding box center [420, 168] width 841 height 337
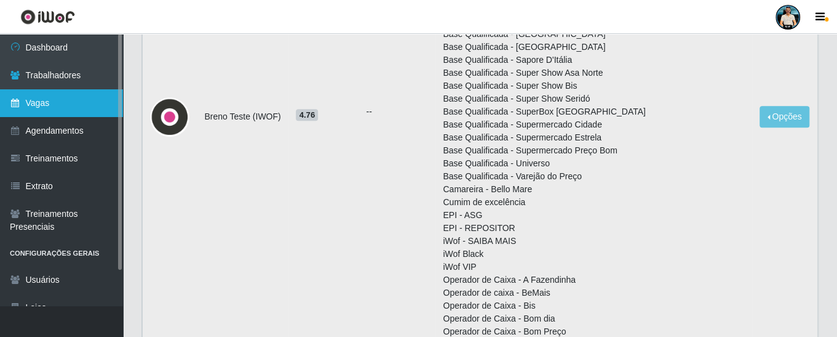
click at [98, 108] on link "Vagas" at bounding box center [61, 103] width 123 height 28
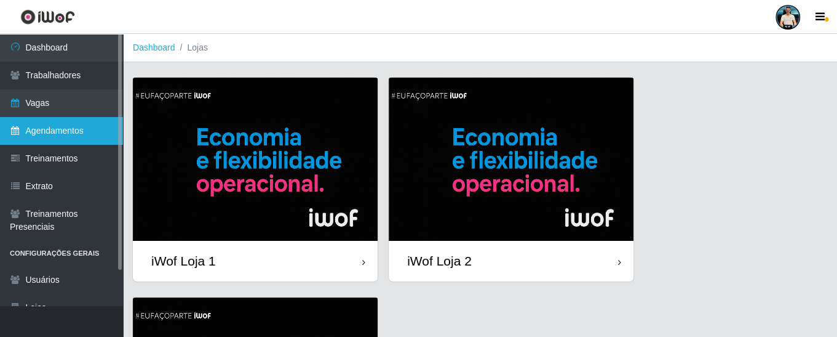
click at [82, 134] on link "Agendamentos" at bounding box center [61, 131] width 123 height 28
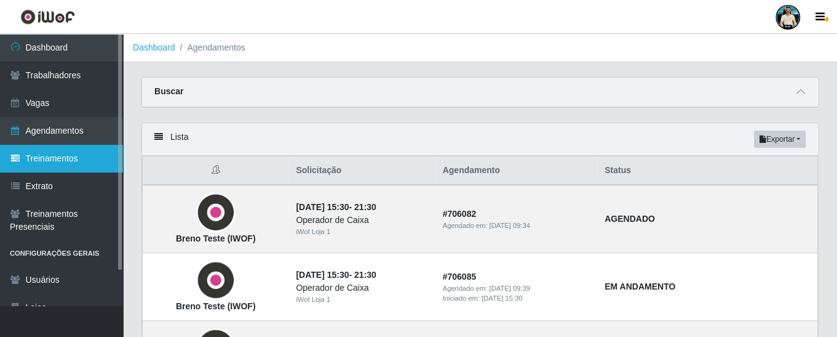
click at [102, 165] on link "Treinamentos" at bounding box center [61, 159] width 123 height 28
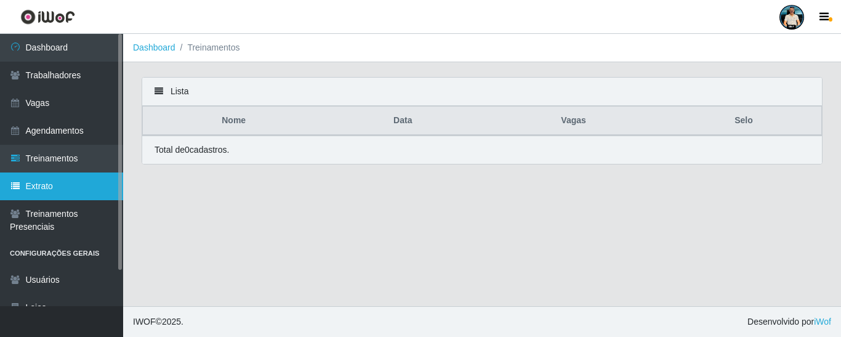
click at [82, 185] on link "Extrato" at bounding box center [61, 186] width 123 height 28
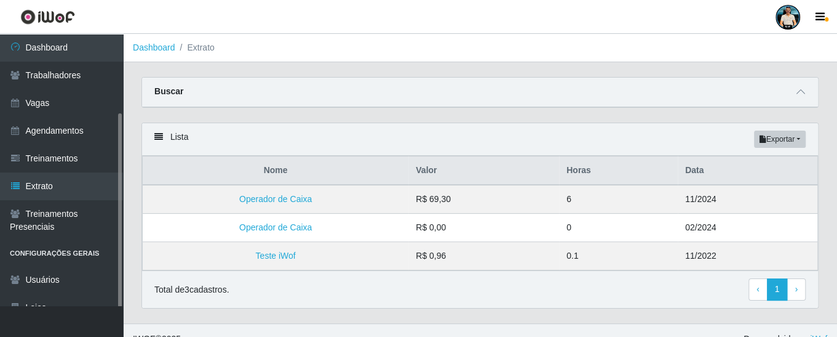
scroll to position [42, 0]
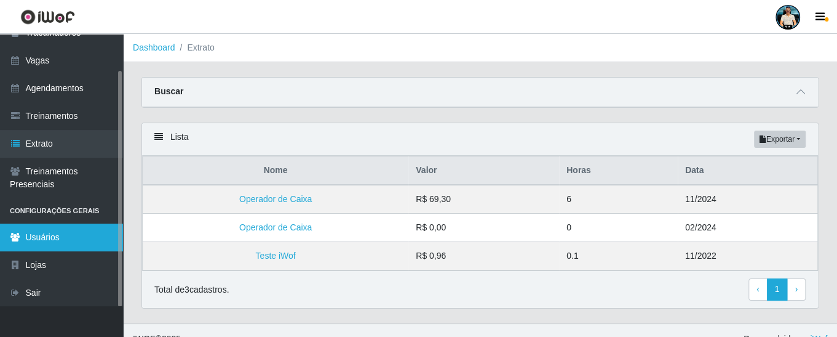
click at [80, 232] on link "Usuários" at bounding box center [61, 237] width 123 height 28
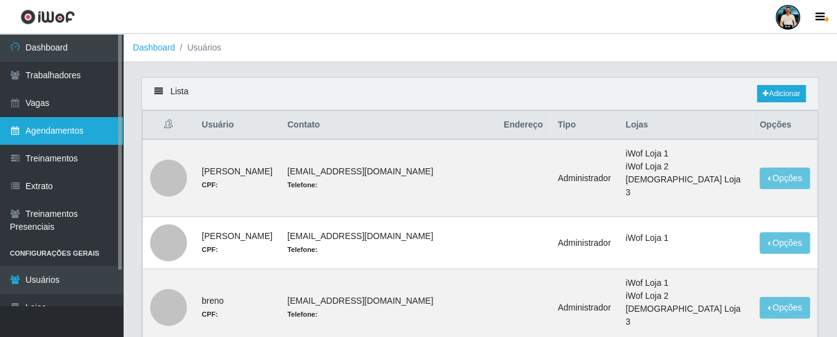
click at [79, 127] on link "Agendamentos" at bounding box center [61, 131] width 123 height 28
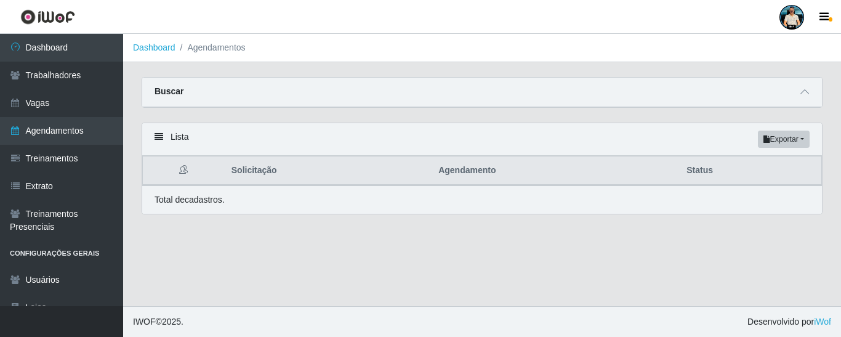
click at [813, 93] on div "Buscar" at bounding box center [481, 93] width 679 height 30
click at [809, 93] on icon at bounding box center [804, 91] width 9 height 9
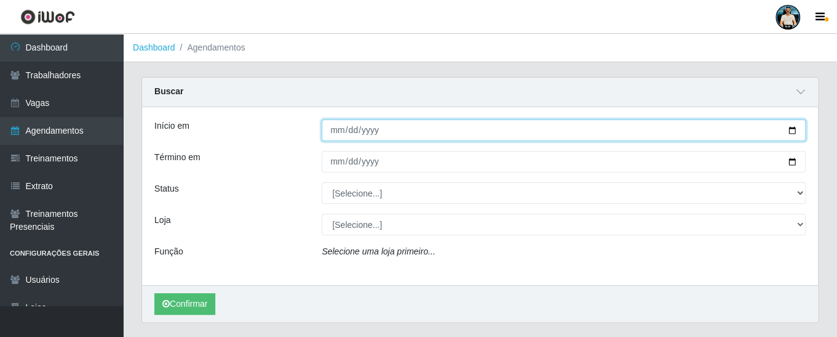
click at [802, 120] on input "Início em" at bounding box center [564, 130] width 484 height 22
click at [796, 133] on input "Início em" at bounding box center [564, 130] width 484 height 22
type input "[DATE]"
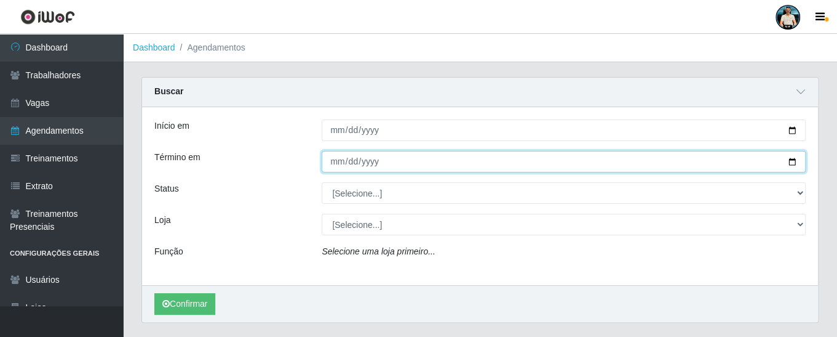
click at [795, 161] on input "Término em" at bounding box center [564, 162] width 484 height 22
type input "[DATE]"
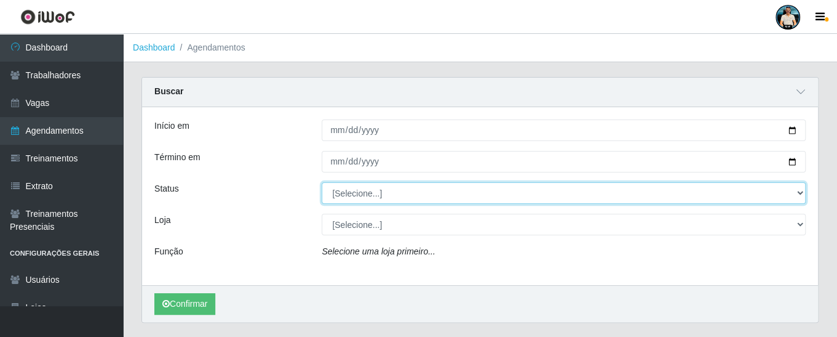
click at [412, 185] on select "[Selecione...] AGENDADO AGUARDANDO LIBERAR EM ANDAMENTO EM REVISÃO FINALIZADO C…" at bounding box center [564, 193] width 484 height 22
select select "AGENDADO"
click at [322, 182] on select "[Selecione...] AGENDADO AGUARDANDO LIBERAR EM ANDAMENTO EM REVISÃO FINALIZADO C…" at bounding box center [564, 193] width 484 height 22
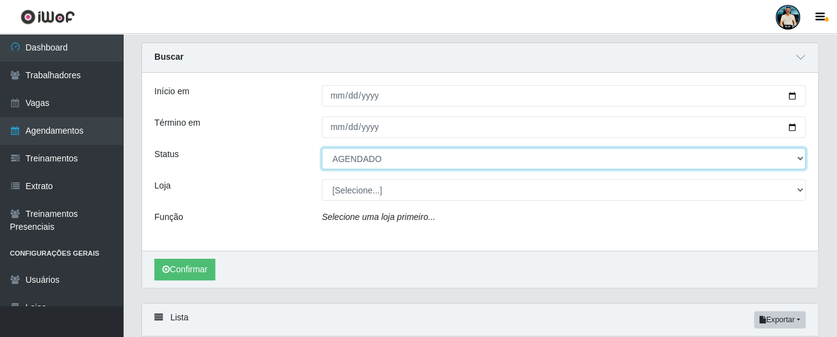
scroll to position [62, 0]
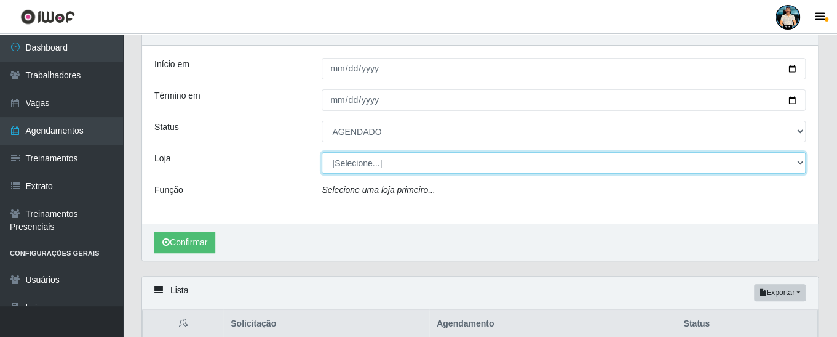
drag, startPoint x: 361, startPoint y: 161, endPoint x: 364, endPoint y: 173, distance: 11.9
click at [361, 161] on select "[Selecione...] iWof Loja 1 iWof Loja 2 iWof Loja 3" at bounding box center [564, 163] width 484 height 22
select select "114"
click at [322, 152] on select "[Selecione...] iWof Loja 1 iWof Loja 2 iWof Loja 3" at bounding box center [564, 163] width 484 height 22
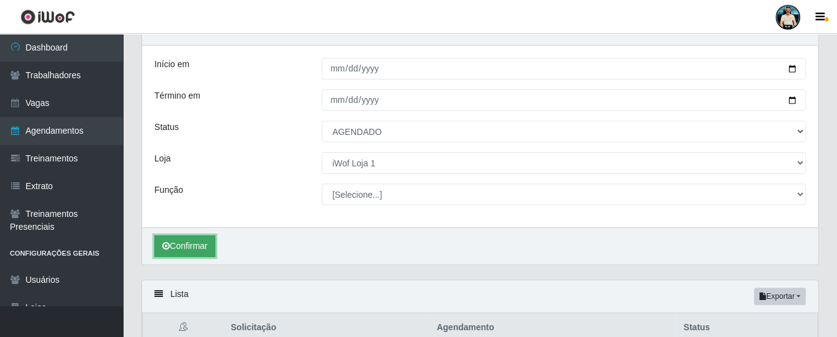
click at [204, 246] on button "Confirmar" at bounding box center [184, 246] width 61 height 22
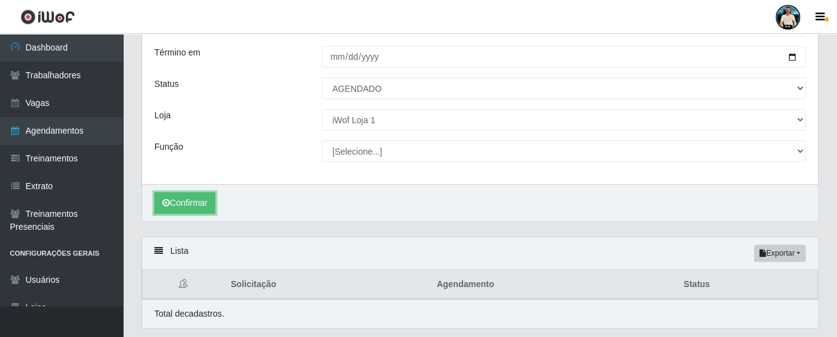
scroll to position [123, 0]
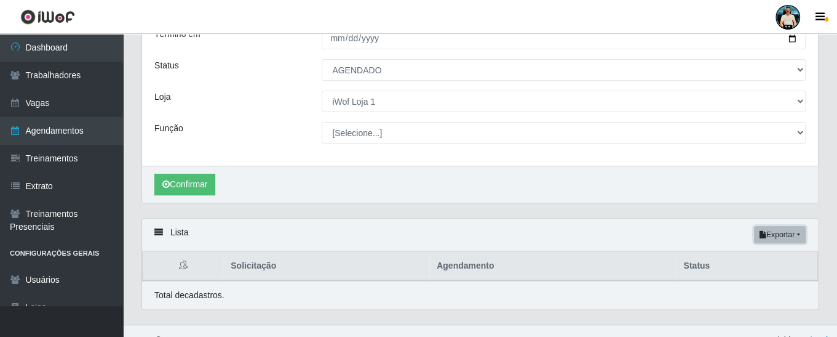
click at [789, 231] on button "Exportar" at bounding box center [780, 234] width 52 height 17
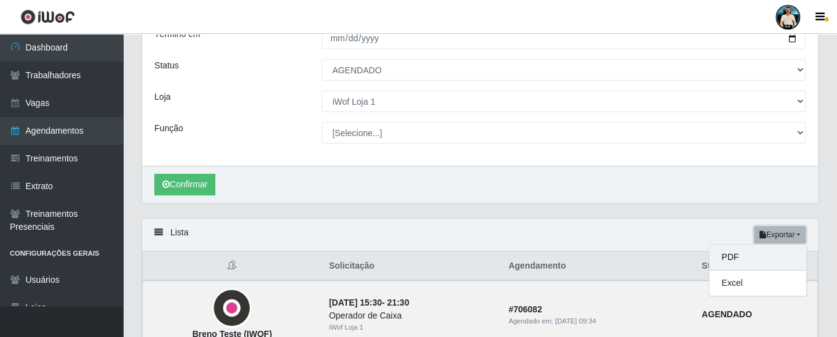
scroll to position [215, 0]
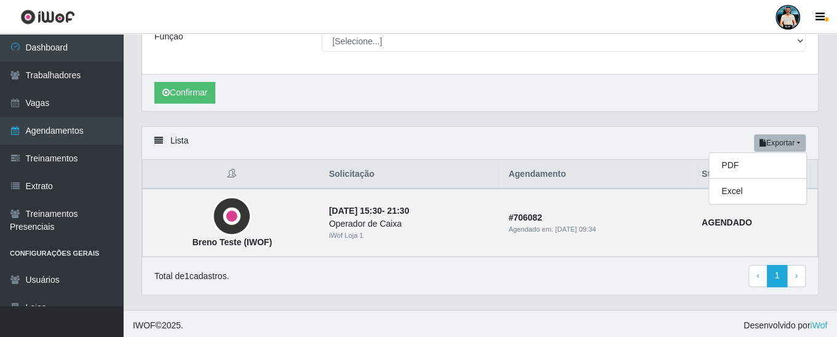
click at [572, 127] on div "Lista Exportar PDF Excel" at bounding box center [480, 143] width 676 height 33
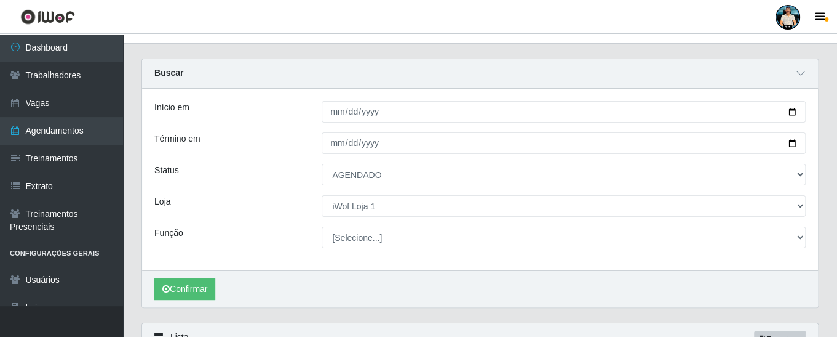
scroll to position [0, 0]
